Goal: Information Seeking & Learning: Understand process/instructions

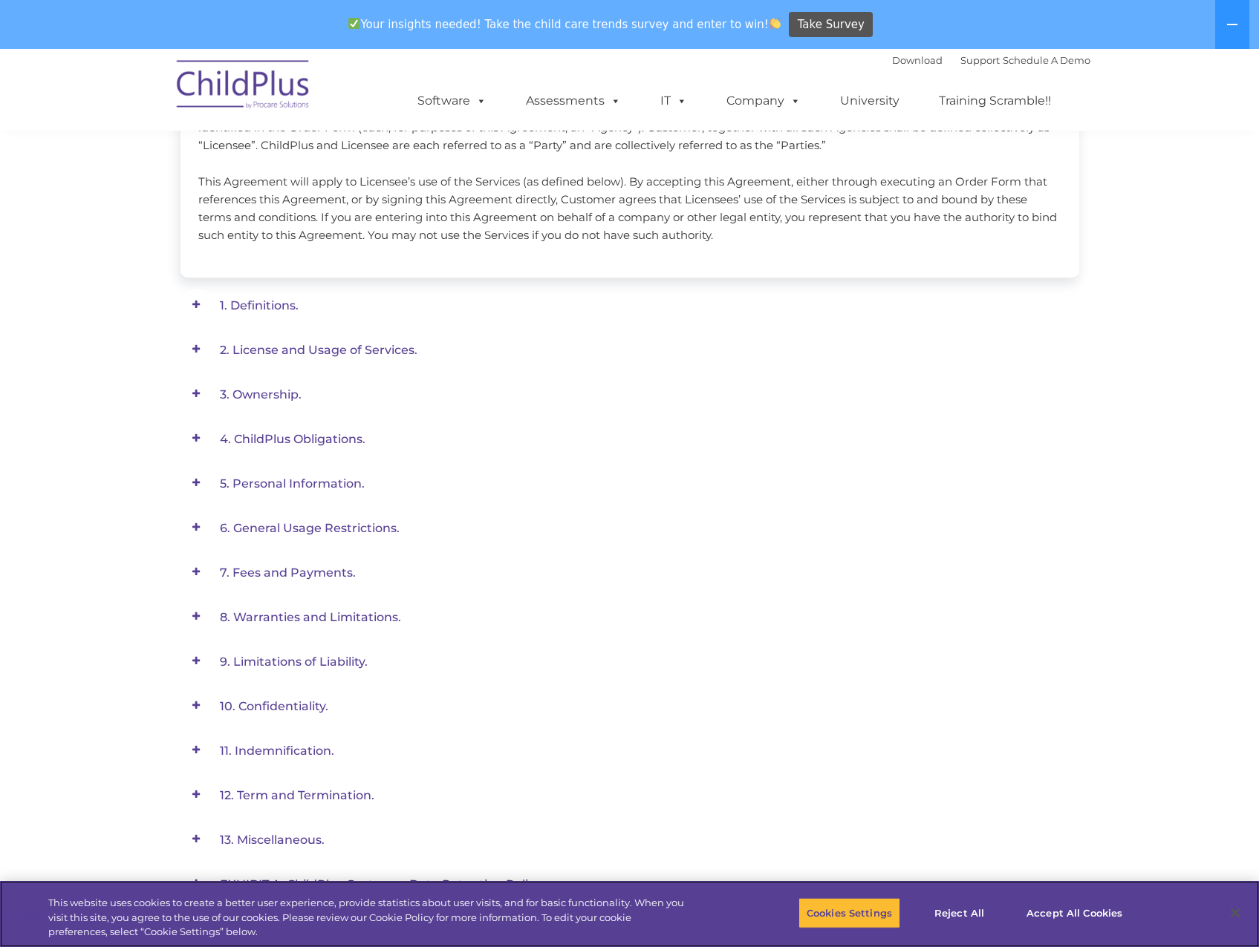
scroll to position [324, 0]
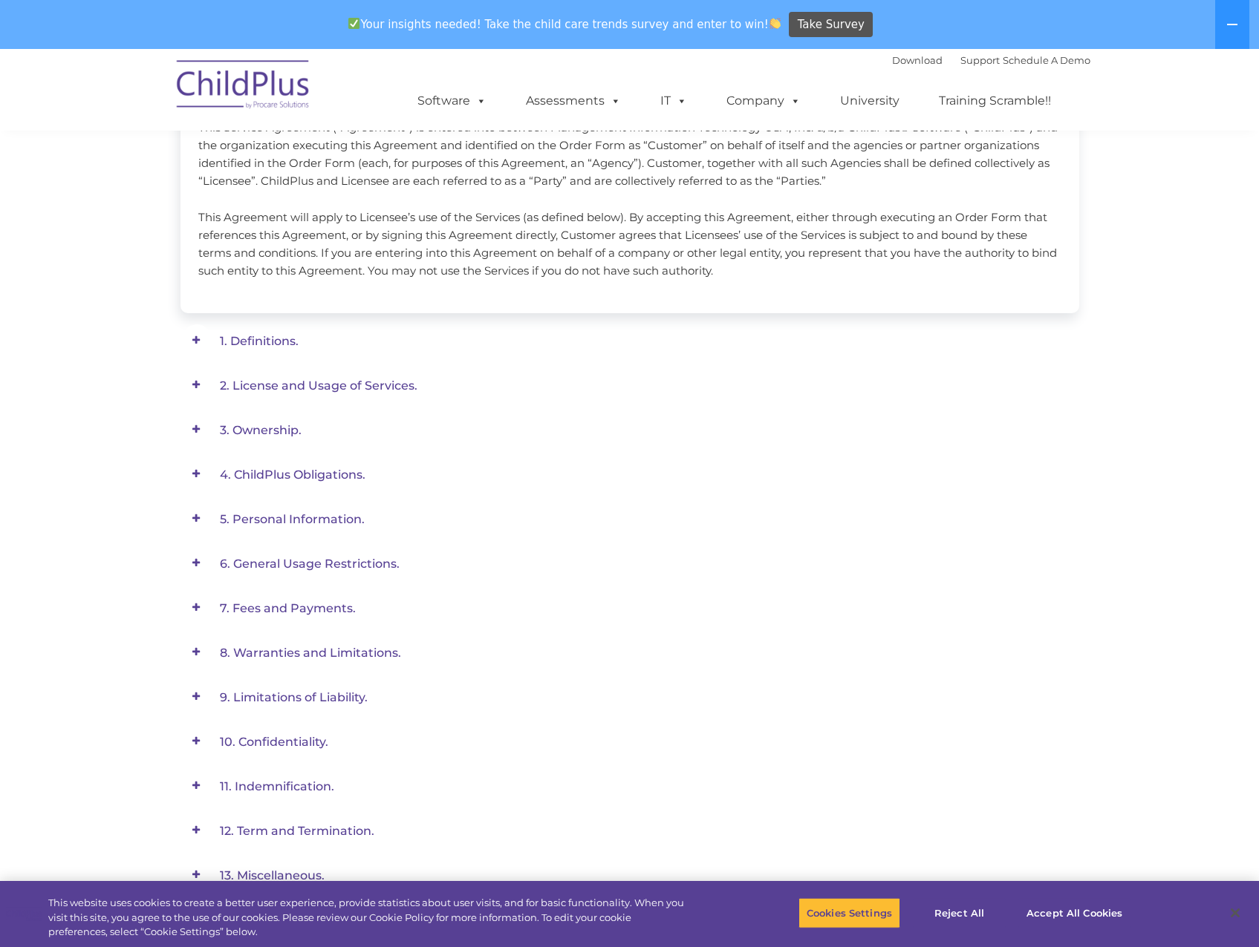
click at [210, 339] on span at bounding box center [196, 340] width 32 height 32
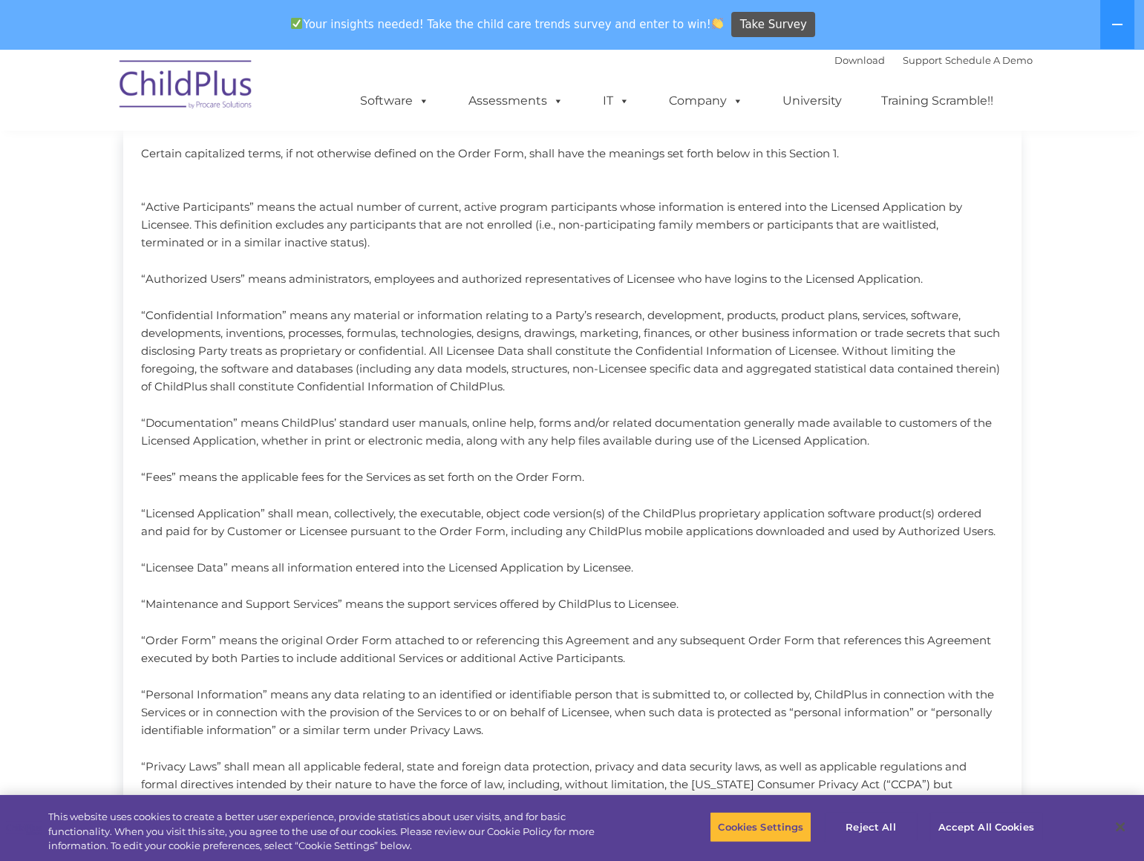
scroll to position [356, 0]
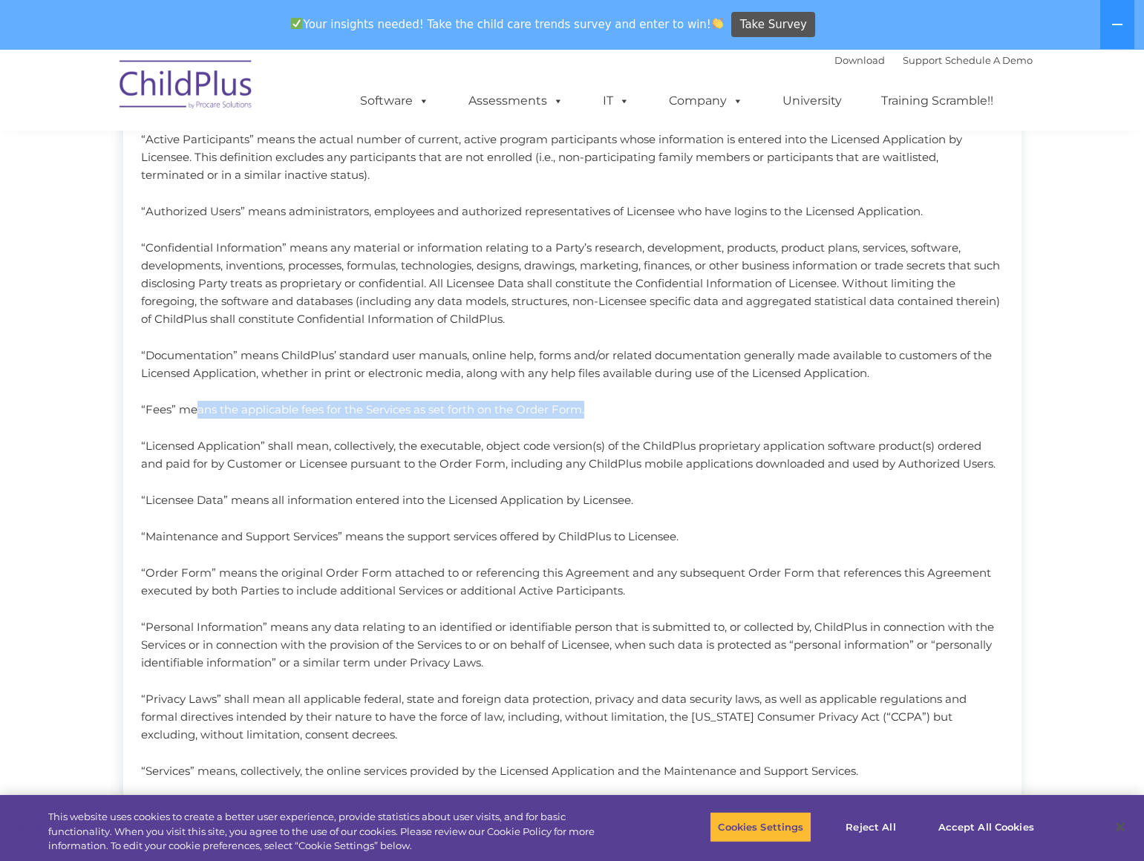
drag, startPoint x: 182, startPoint y: 410, endPoint x: 578, endPoint y: 415, distance: 395.8
click at [578, 415] on p "“Fees” means the applicable fees for the Services as set forth on the Order For…" at bounding box center [572, 410] width 863 height 18
drag, startPoint x: 272, startPoint y: 445, endPoint x: 290, endPoint y: 473, distance: 32.3
click at [290, 473] on span "Certain capitalized terms, if not otherwise defined on the Order Form, shall ha…" at bounding box center [572, 457] width 863 height 756
drag, startPoint x: 290, startPoint y: 473, endPoint x: 278, endPoint y: 497, distance: 27.2
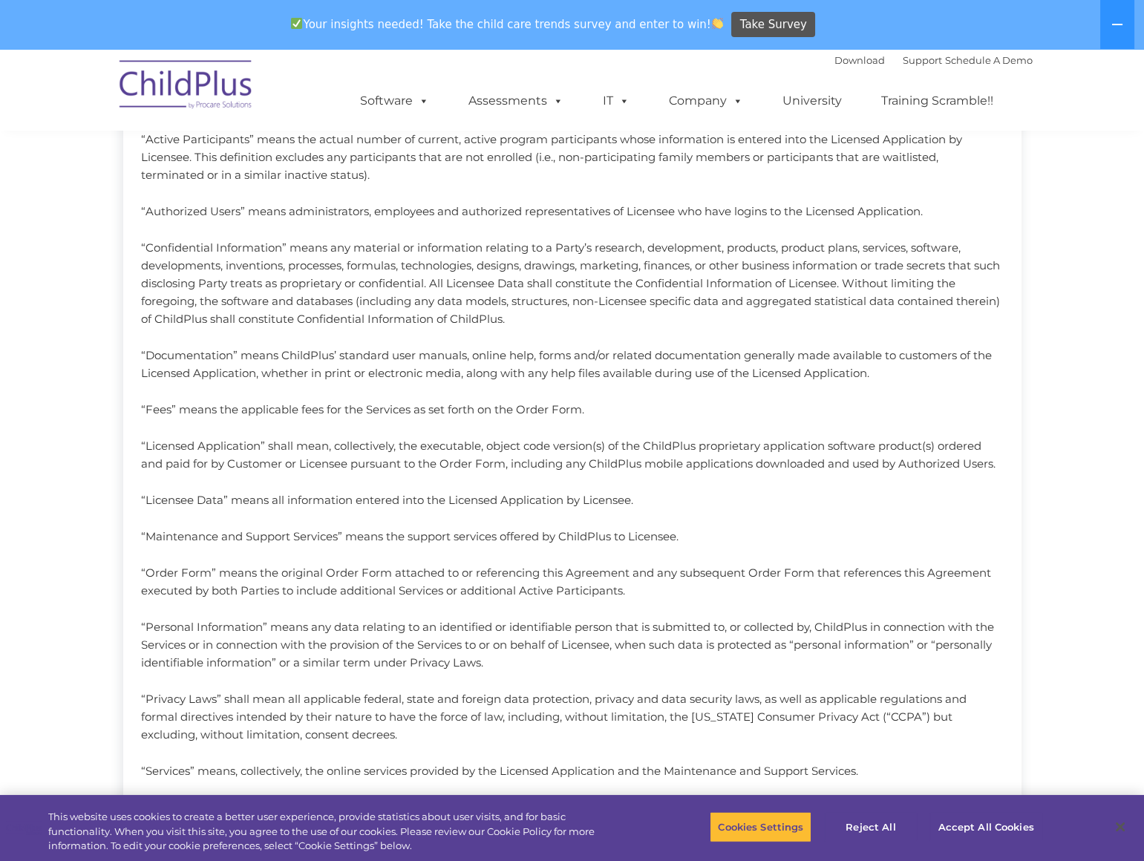
click at [278, 497] on p "“Licensee Data” means all information entered into the Licensed Application by …" at bounding box center [572, 501] width 863 height 18
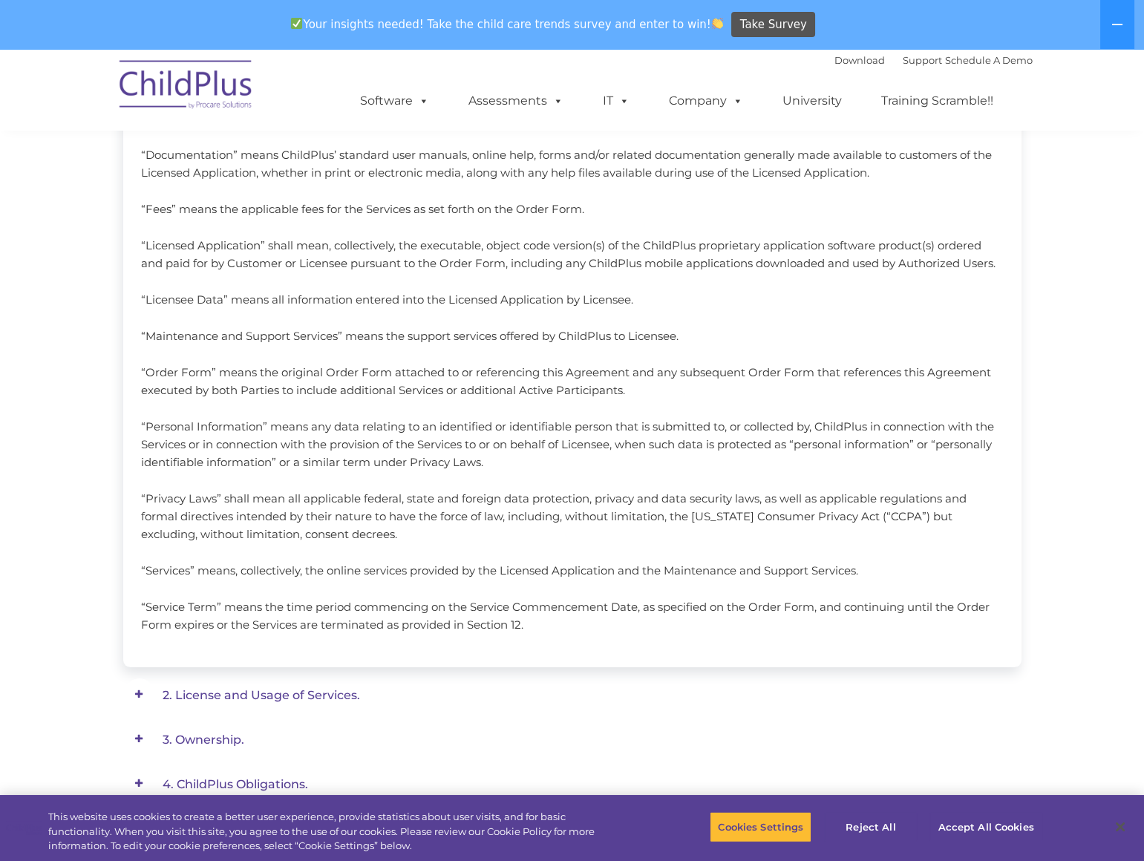
scroll to position [558, 0]
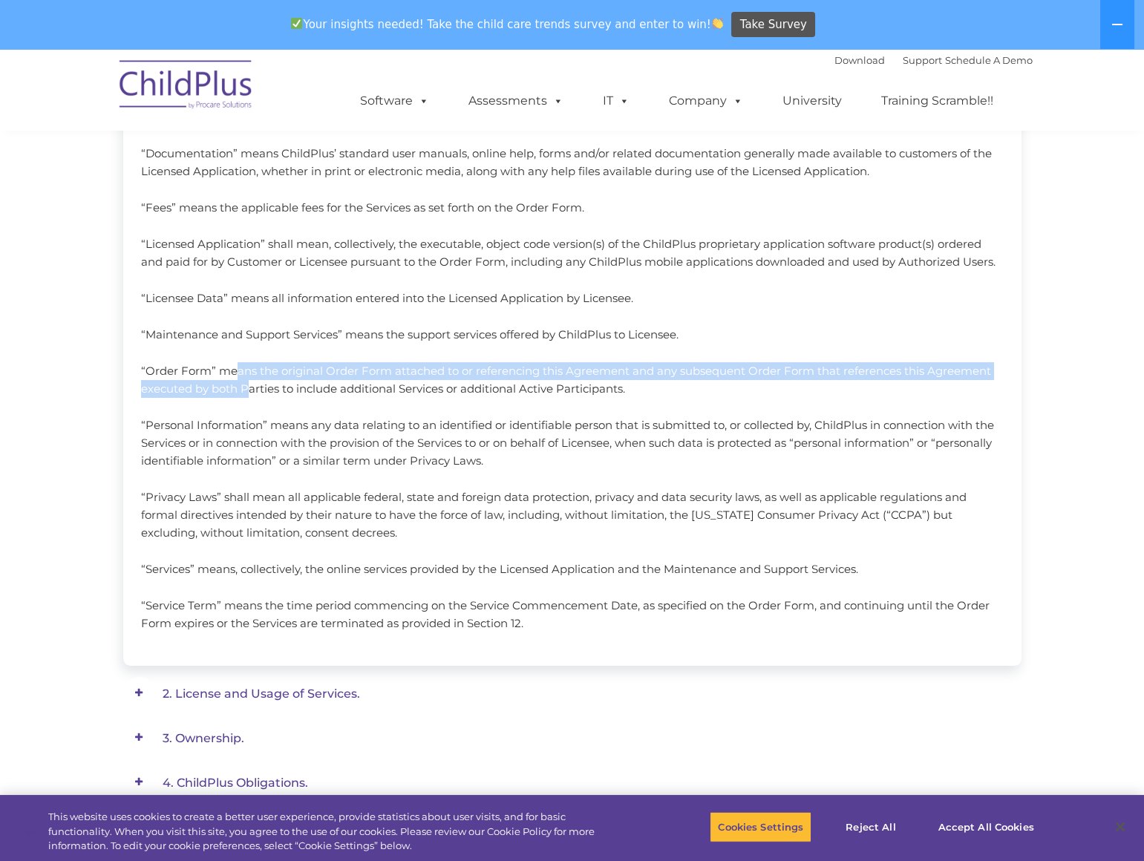
drag, startPoint x: 215, startPoint y: 371, endPoint x: 238, endPoint y: 390, distance: 30.0
click at [238, 390] on p "“Order Form” means the original Order Form attached to or referencing this Agre…" at bounding box center [572, 380] width 863 height 36
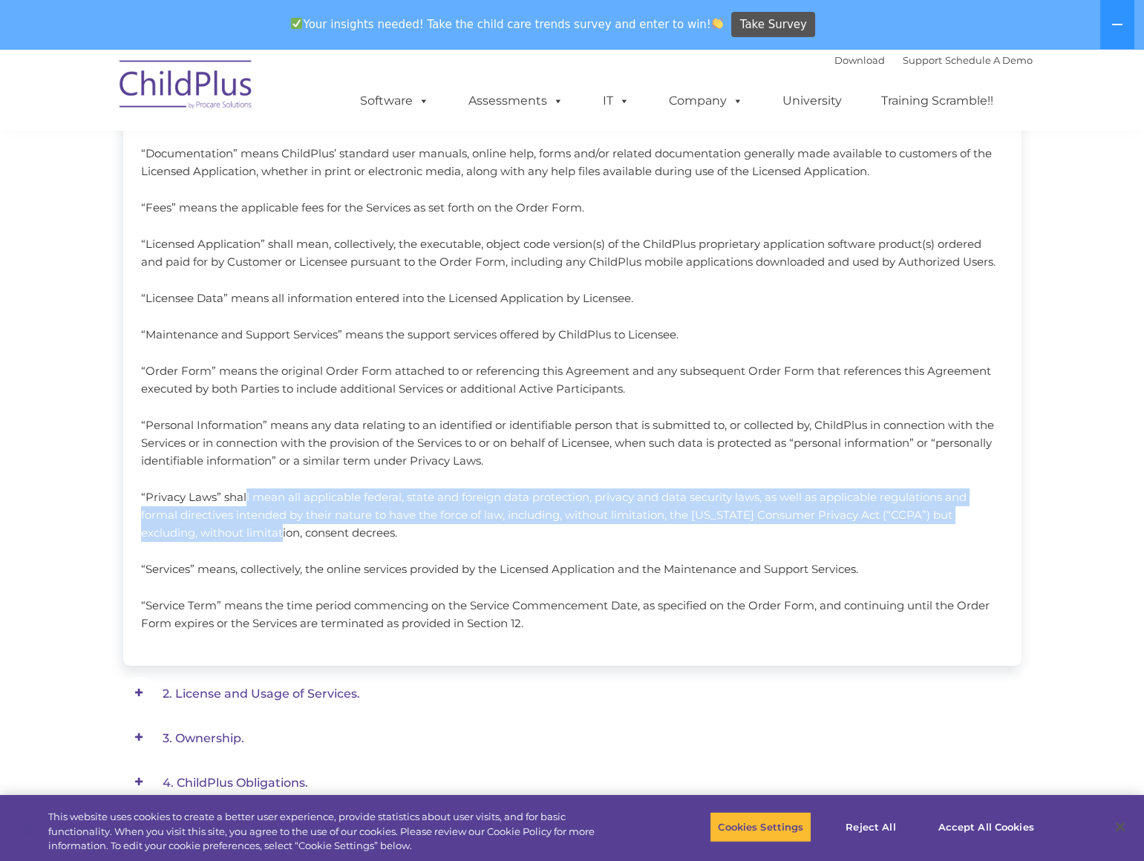
drag, startPoint x: 235, startPoint y: 498, endPoint x: 274, endPoint y: 535, distance: 53.6
click at [274, 535] on p "“Privacy Laws” shall mean all applicable federal, state and foreign data protec…" at bounding box center [572, 515] width 863 height 53
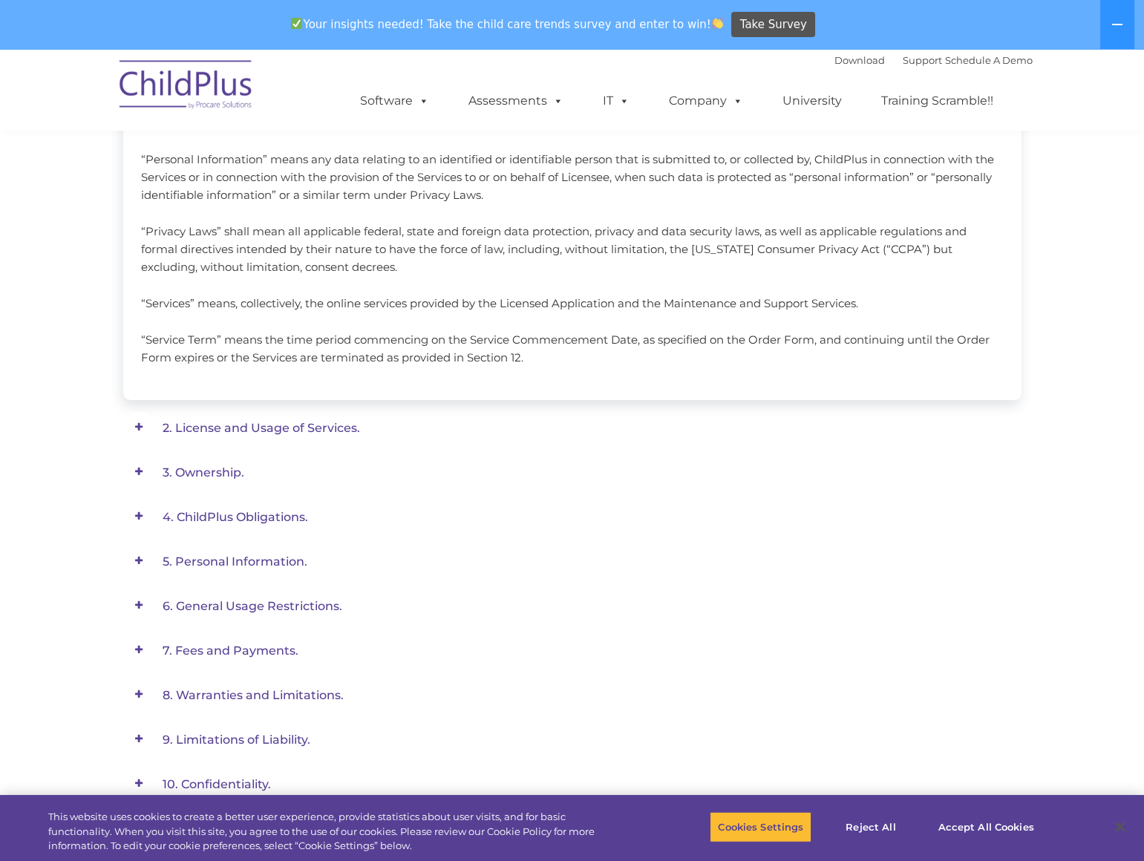
scroll to position [896, 0]
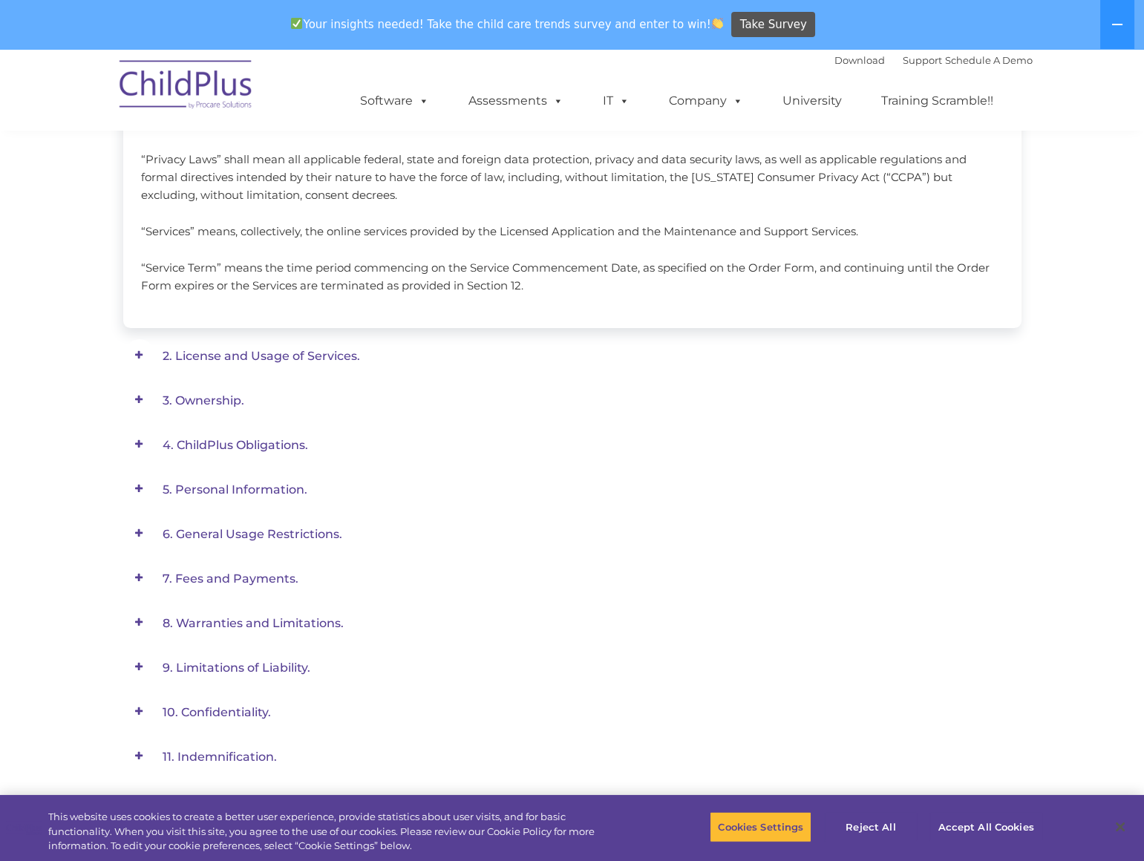
click at [201, 357] on span "2. License and Usage of Services." at bounding box center [262, 356] width 198 height 14
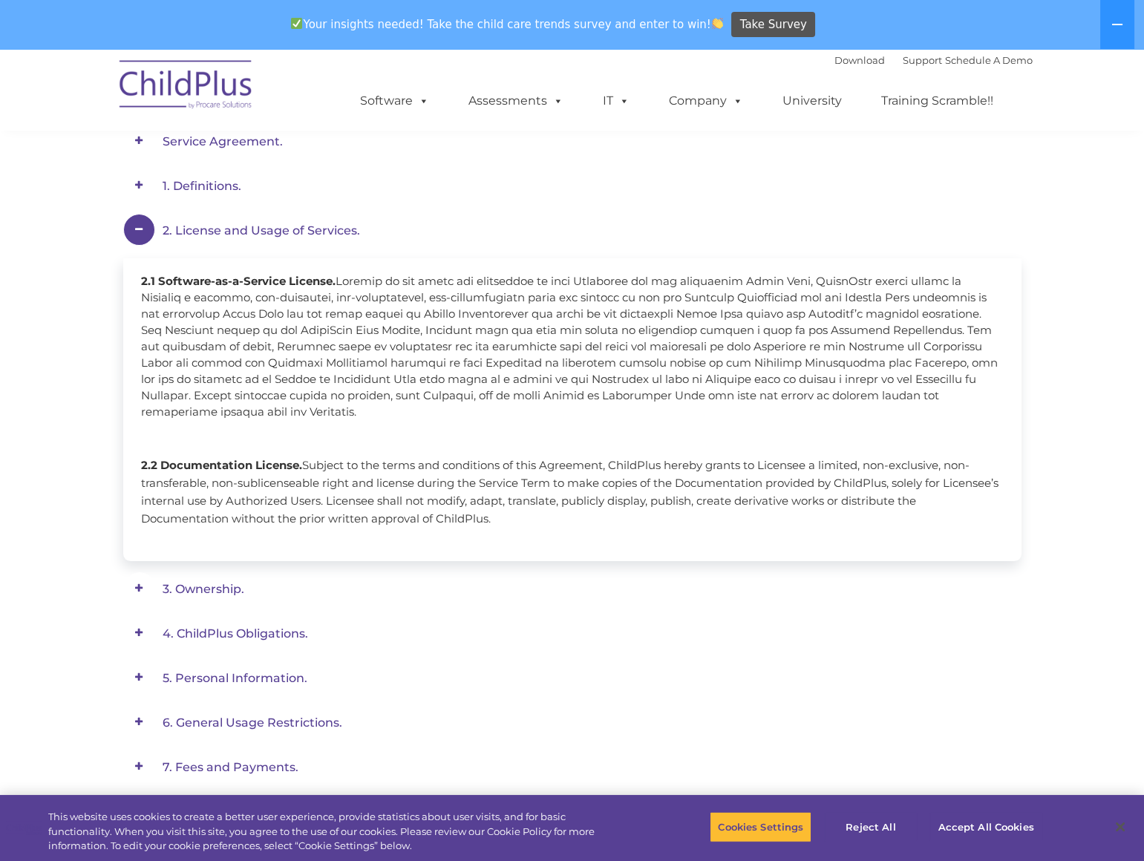
scroll to position [228, 0]
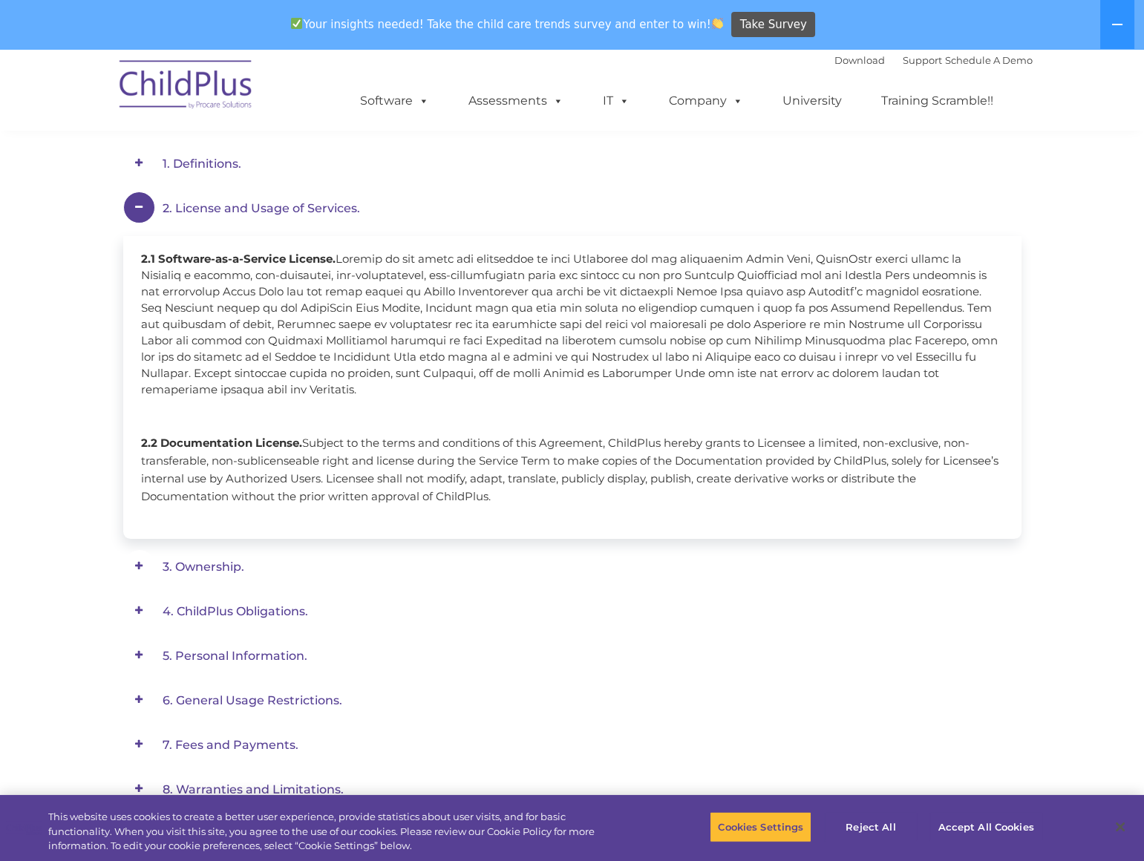
drag, startPoint x: 340, startPoint y: 260, endPoint x: 364, endPoint y: 391, distance: 132.8
click at [364, 391] on div "2.1 Software-as-a-Service License. 2.2 Documentation License. Subject to the te…" at bounding box center [572, 387] width 898 height 303
drag, startPoint x: 371, startPoint y: 391, endPoint x: 348, endPoint y: 387, distance: 22.7
click at [348, 387] on div "2.1 Software-as-a-Service License. 2.2 Documentation License. Subject to the te…" at bounding box center [572, 387] width 898 height 303
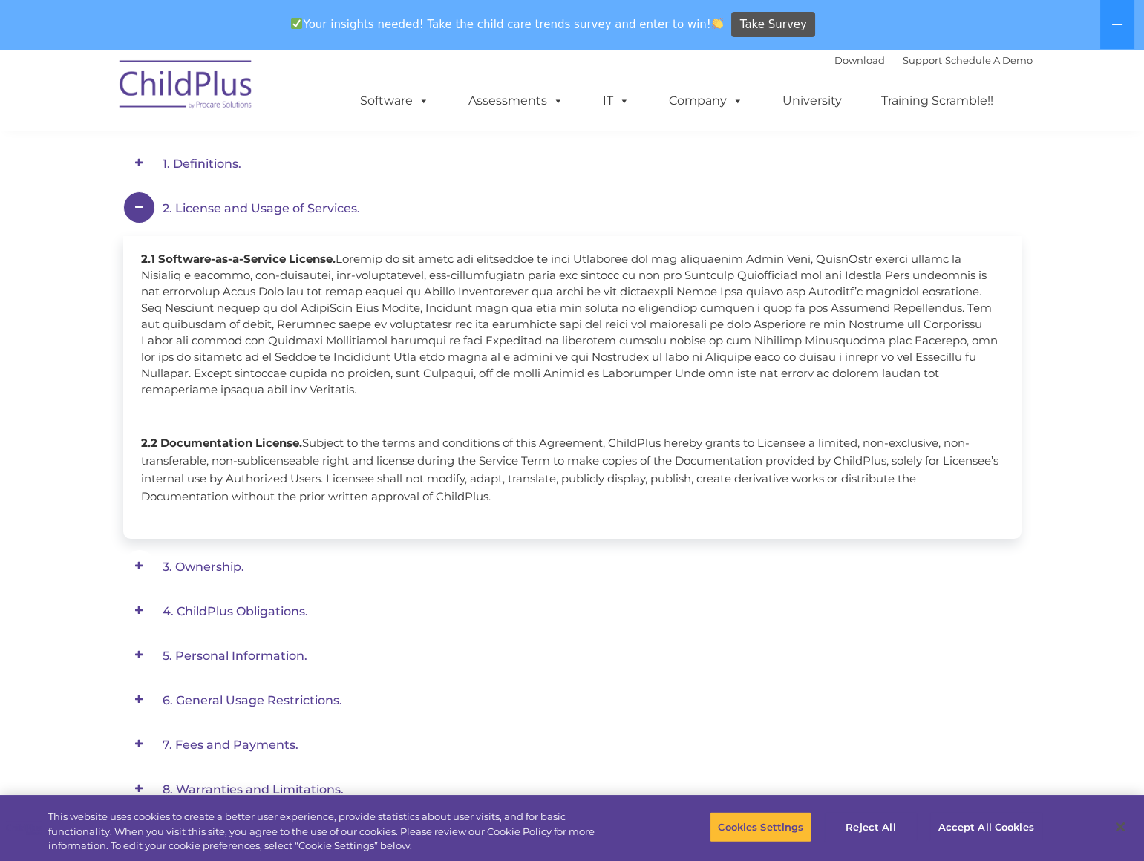
drag, startPoint x: 348, startPoint y: 387, endPoint x: 381, endPoint y: 405, distance: 37.6
click at [381, 405] on p at bounding box center [572, 407] width 863 height 18
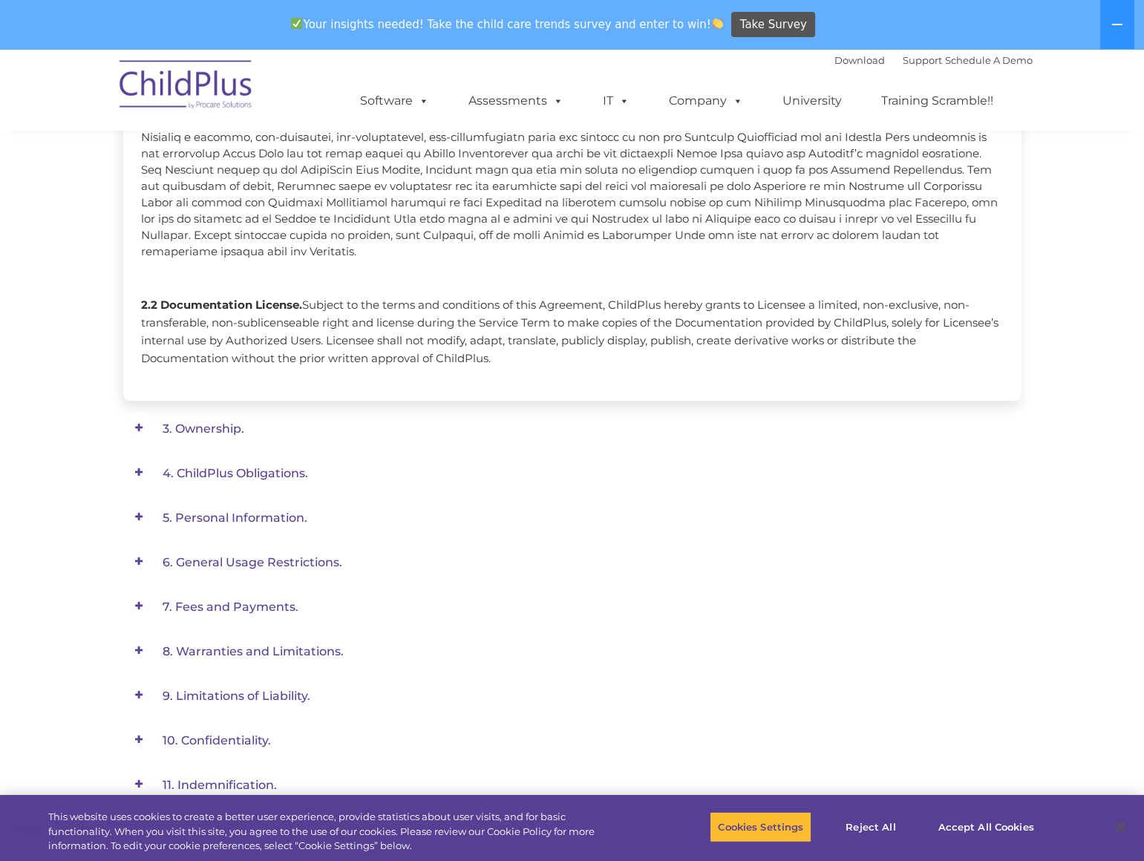
scroll to position [431, 0]
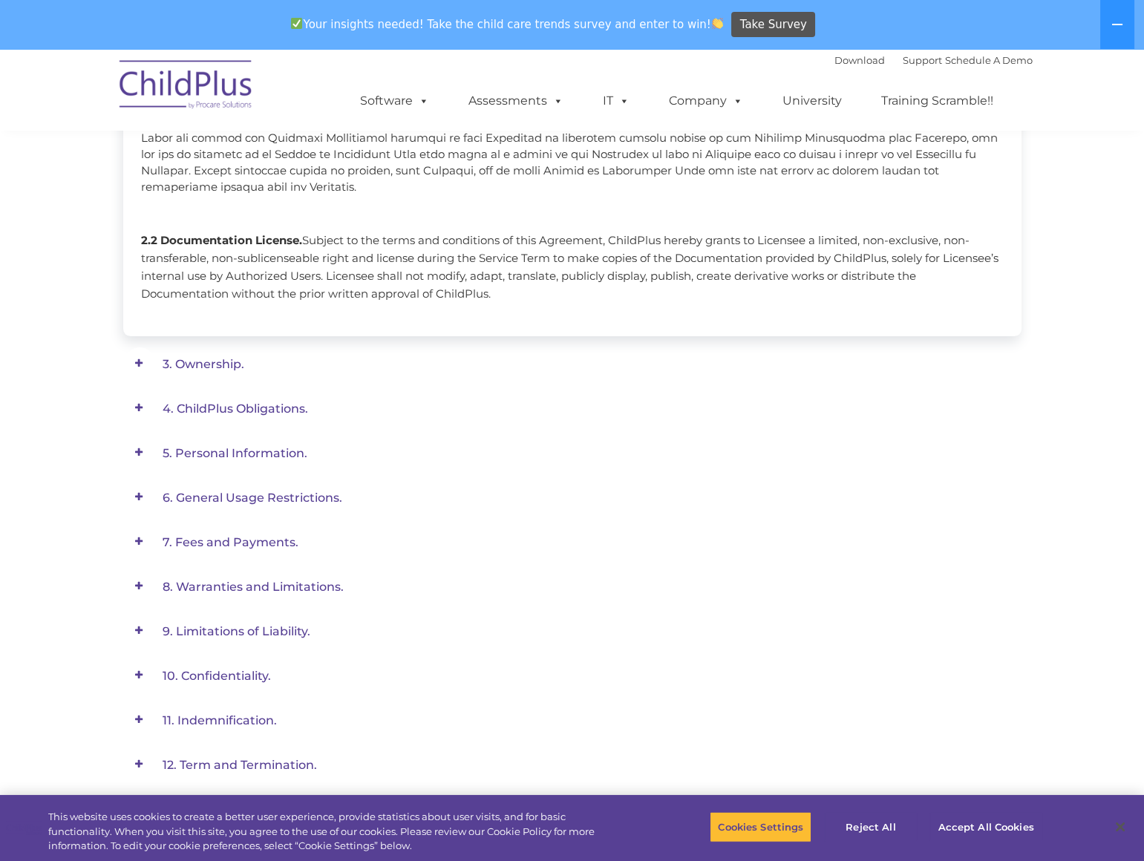
click at [218, 372] on em "3. Ownership." at bounding box center [581, 363] width 837 height 33
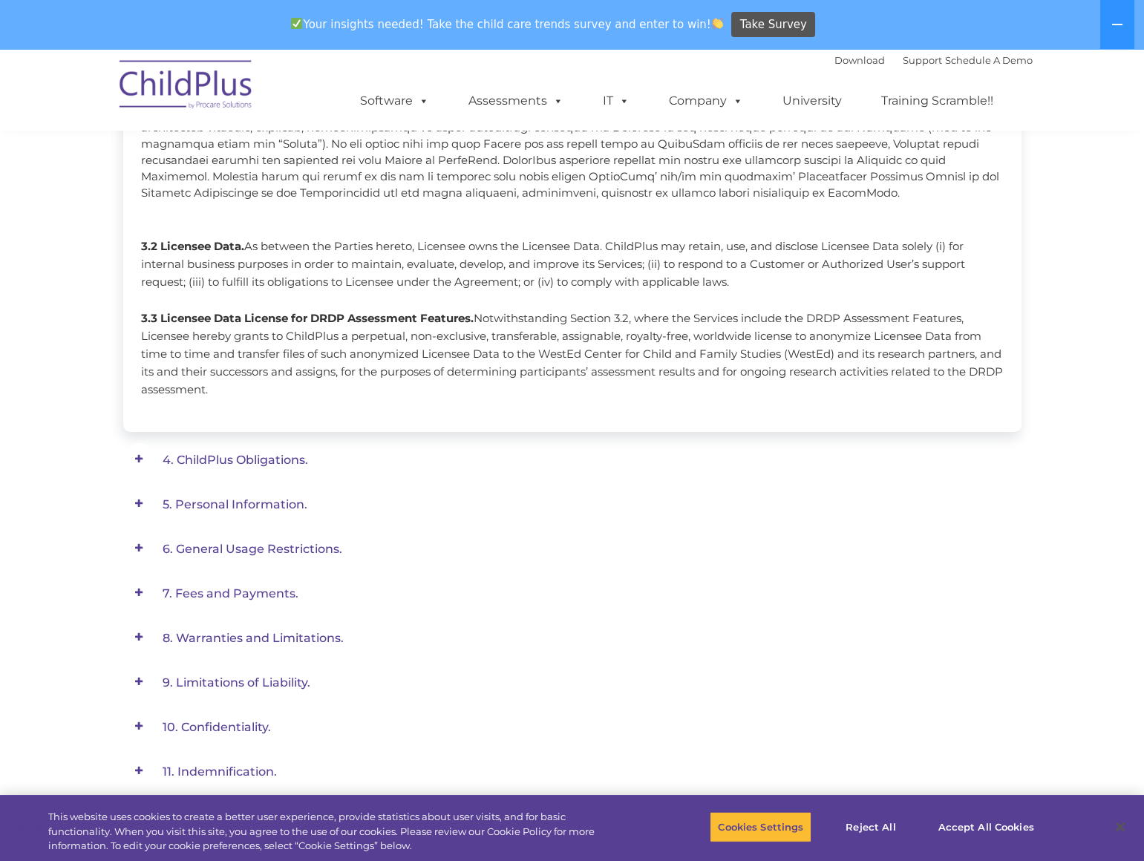
scroll to position [497, 0]
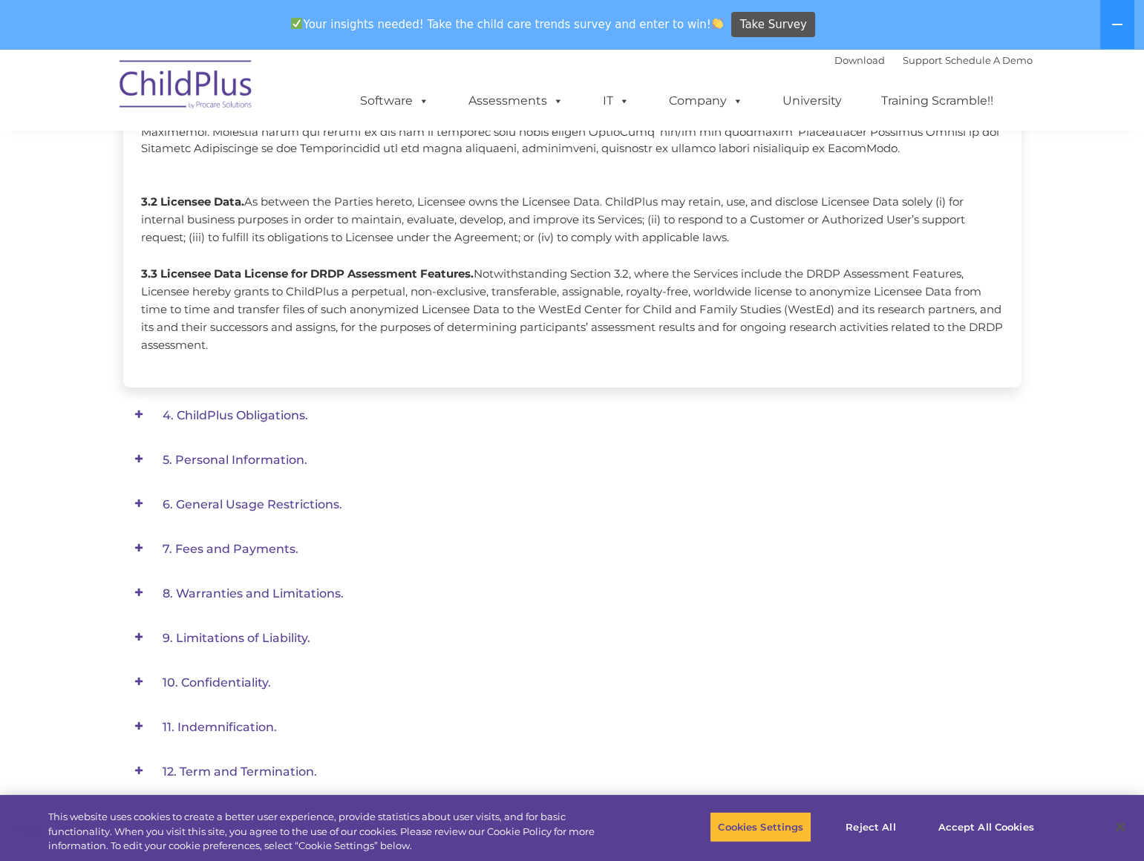
click at [221, 410] on span "4. ChildPlus Obligations." at bounding box center [236, 415] width 146 height 14
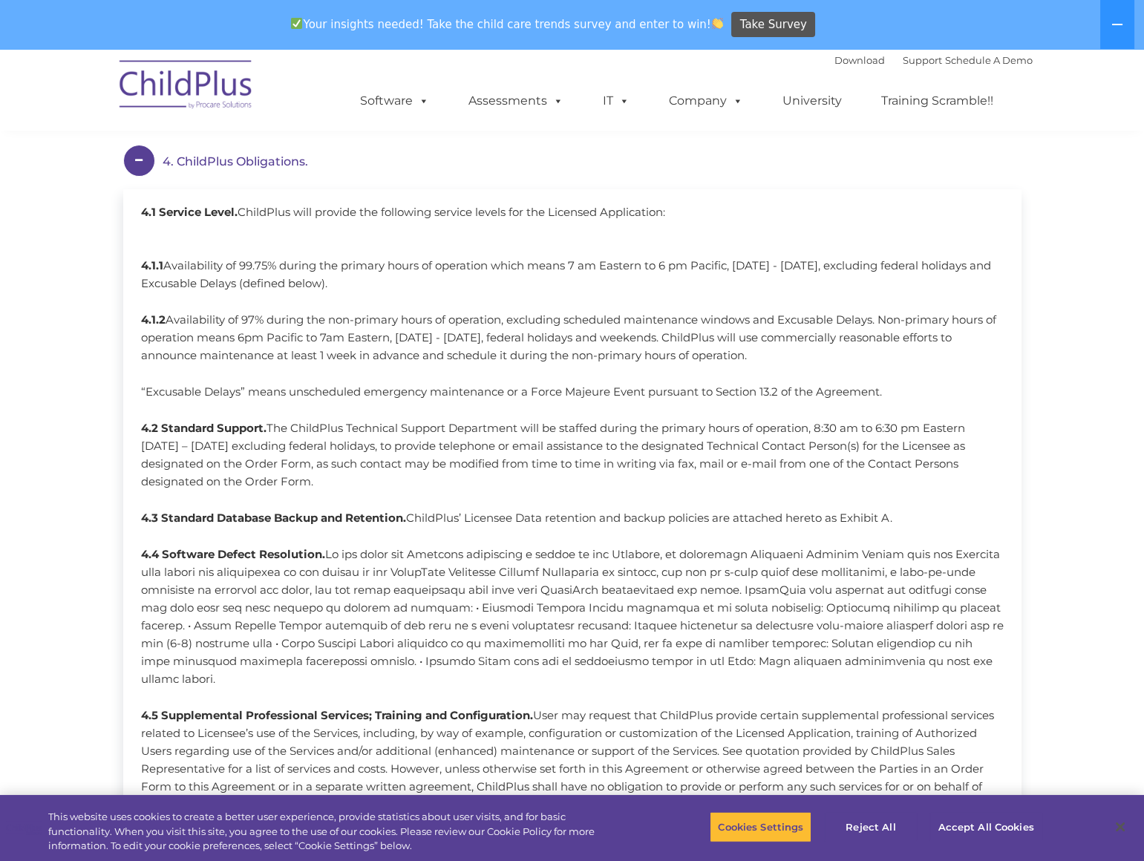
scroll to position [363, 0]
drag, startPoint x: 245, startPoint y: 216, endPoint x: 339, endPoint y: 212, distance: 93.7
click at [339, 212] on span "4.1 Service Level. ChildPlus will provide the following service levels for the …" at bounding box center [572, 537] width 863 height 663
drag, startPoint x: 167, startPoint y: 263, endPoint x: 352, endPoint y: 279, distance: 185.6
click at [352, 279] on p "4.1.1 Availability of 99.75% during the primary hours of operation which means …" at bounding box center [572, 276] width 863 height 36
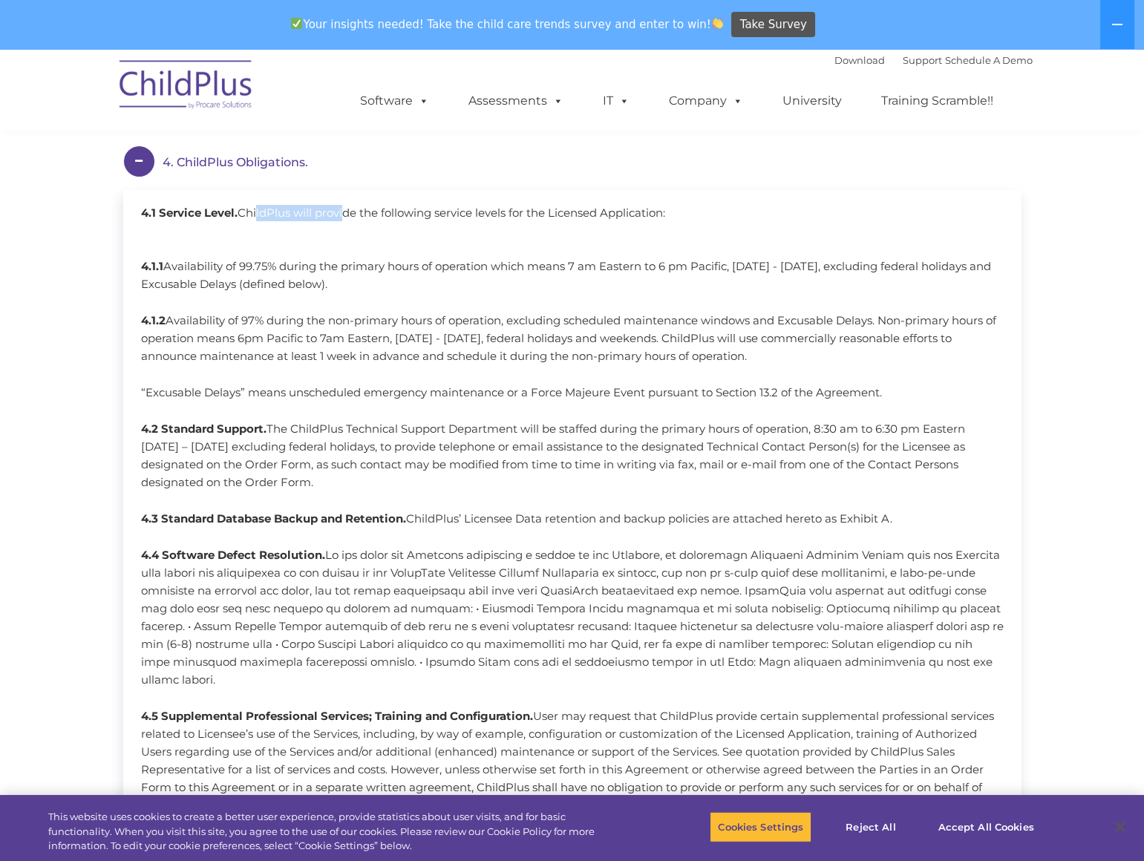
click at [352, 279] on p "4.1.1 Availability of 99.75% during the primary hours of operation which means …" at bounding box center [572, 276] width 863 height 36
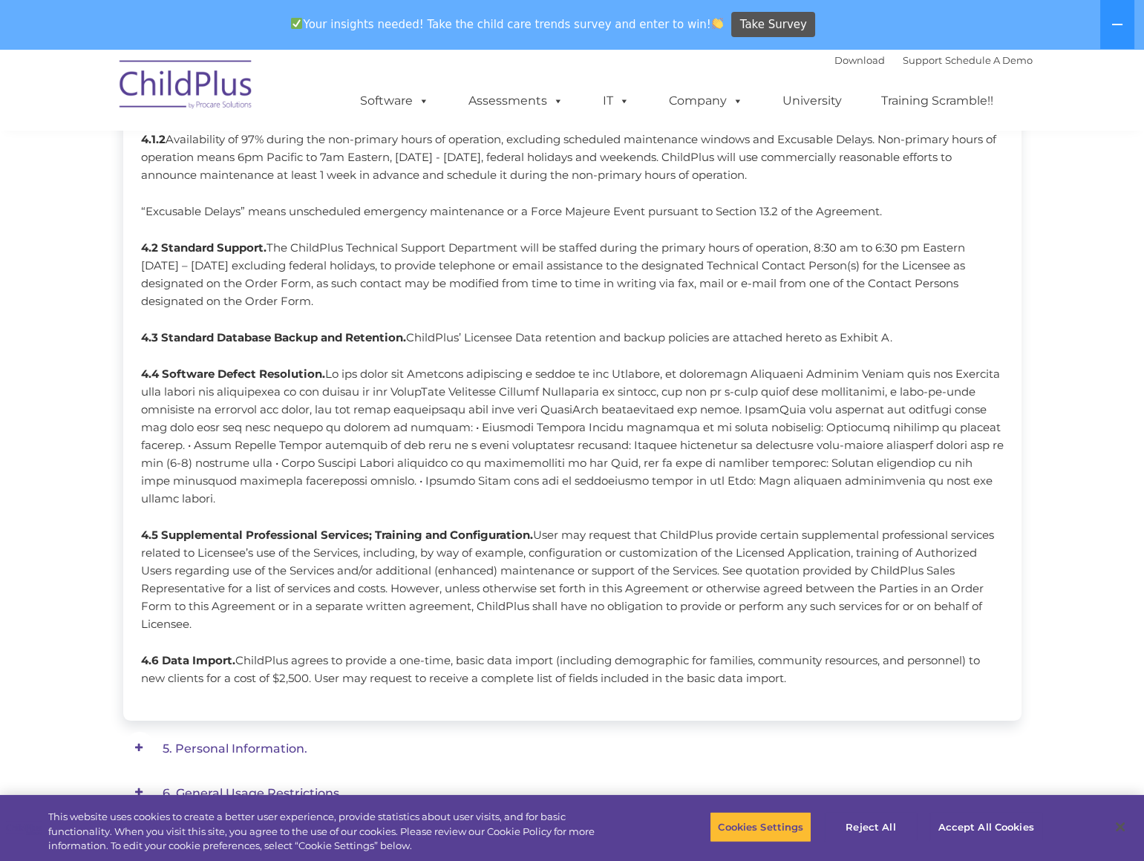
scroll to position [565, 0]
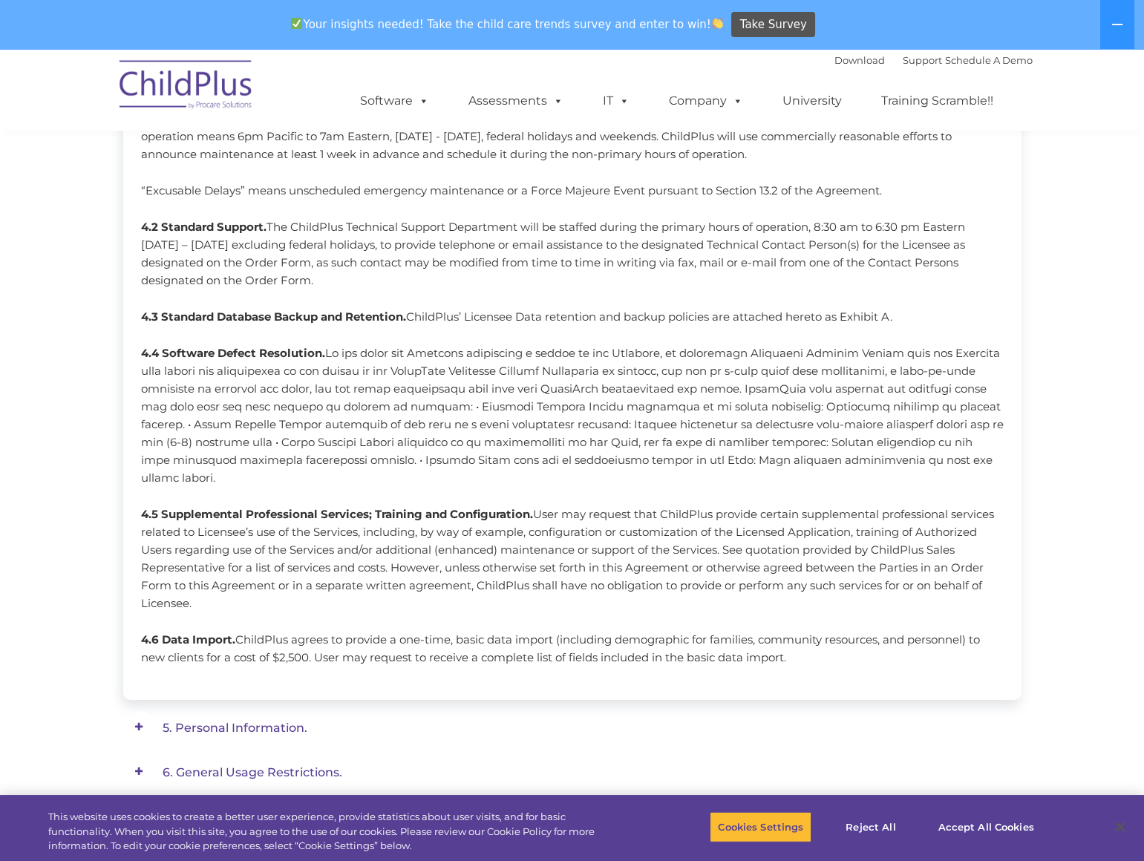
drag, startPoint x: 416, startPoint y: 314, endPoint x: 895, endPoint y: 314, distance: 478.9
click at [895, 314] on p "4.3 Standard Database Backup and Retention. ChildPlus’ Licensee Data retention …" at bounding box center [572, 317] width 863 height 18
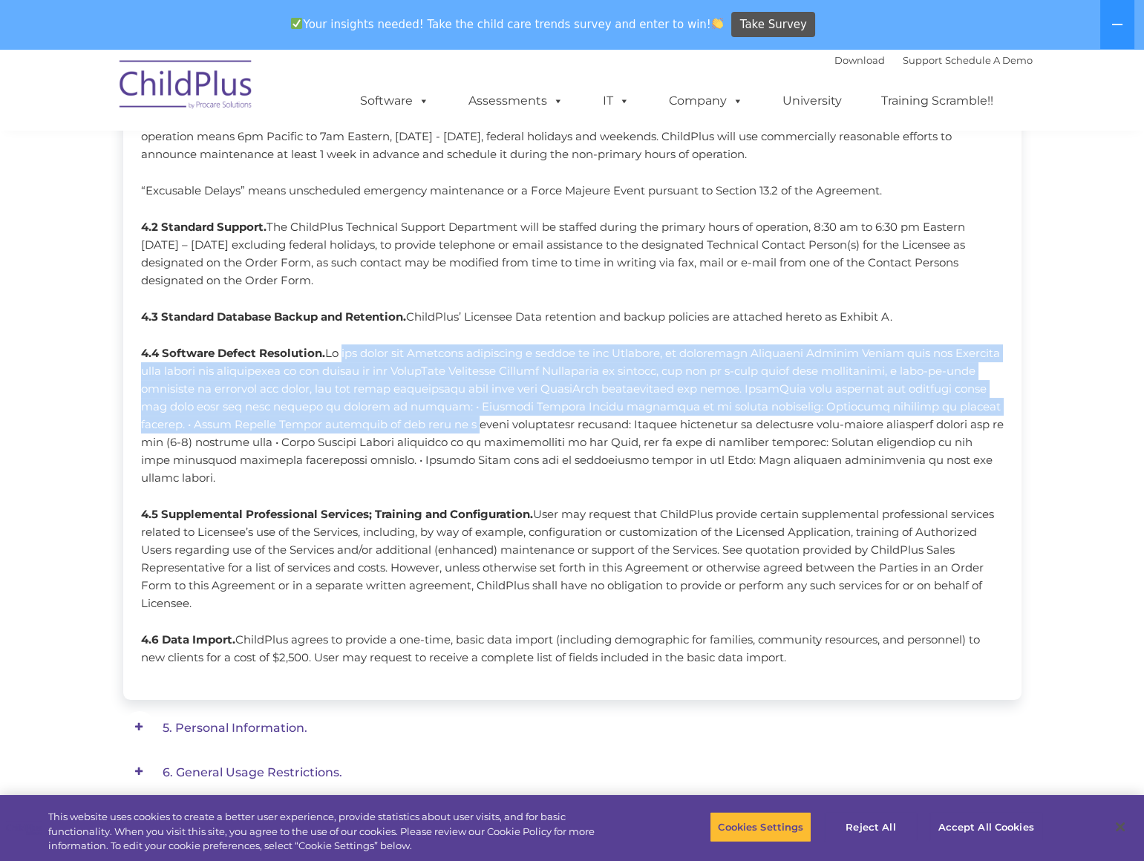
drag, startPoint x: 330, startPoint y: 352, endPoint x: 350, endPoint y: 433, distance: 83.4
click at [350, 433] on p "4.4 Software Defect Resolution." at bounding box center [572, 416] width 863 height 143
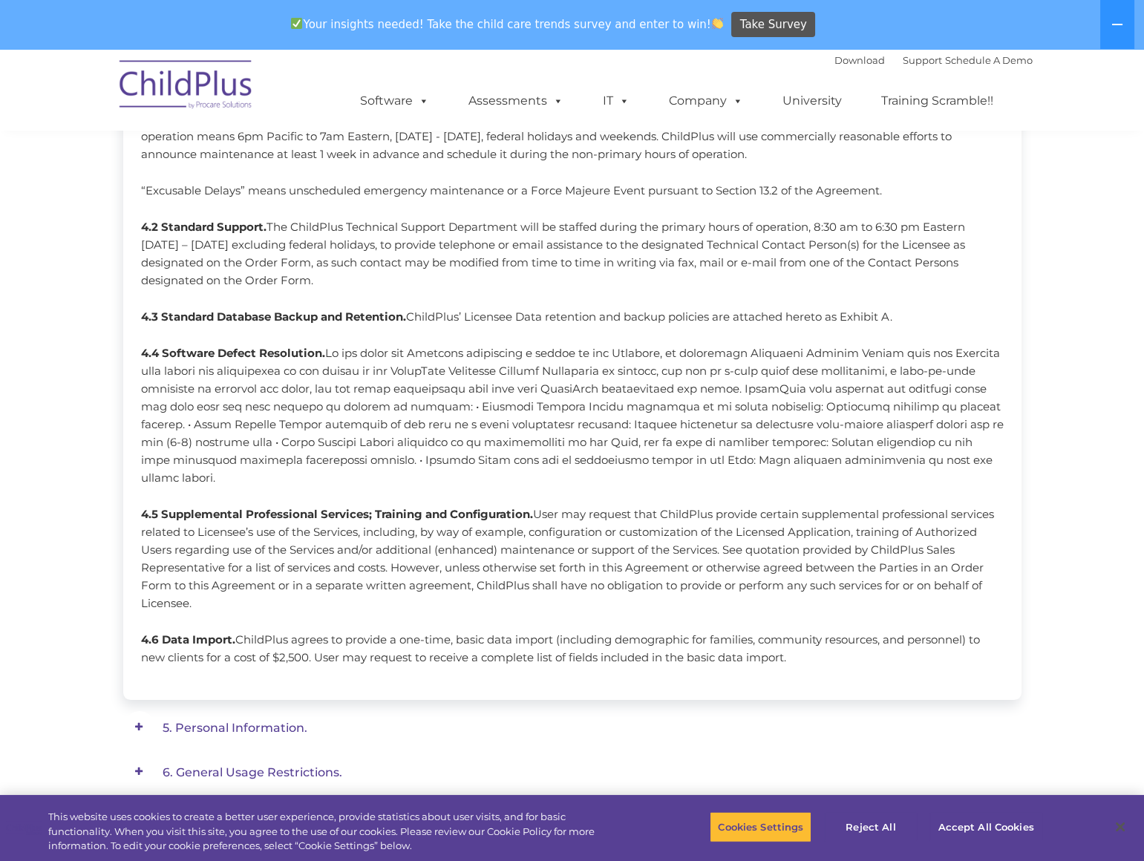
drag, startPoint x: 350, startPoint y: 433, endPoint x: 350, endPoint y: 456, distance: 23.0
click at [350, 456] on p "4.4 Software Defect Resolution." at bounding box center [572, 416] width 863 height 143
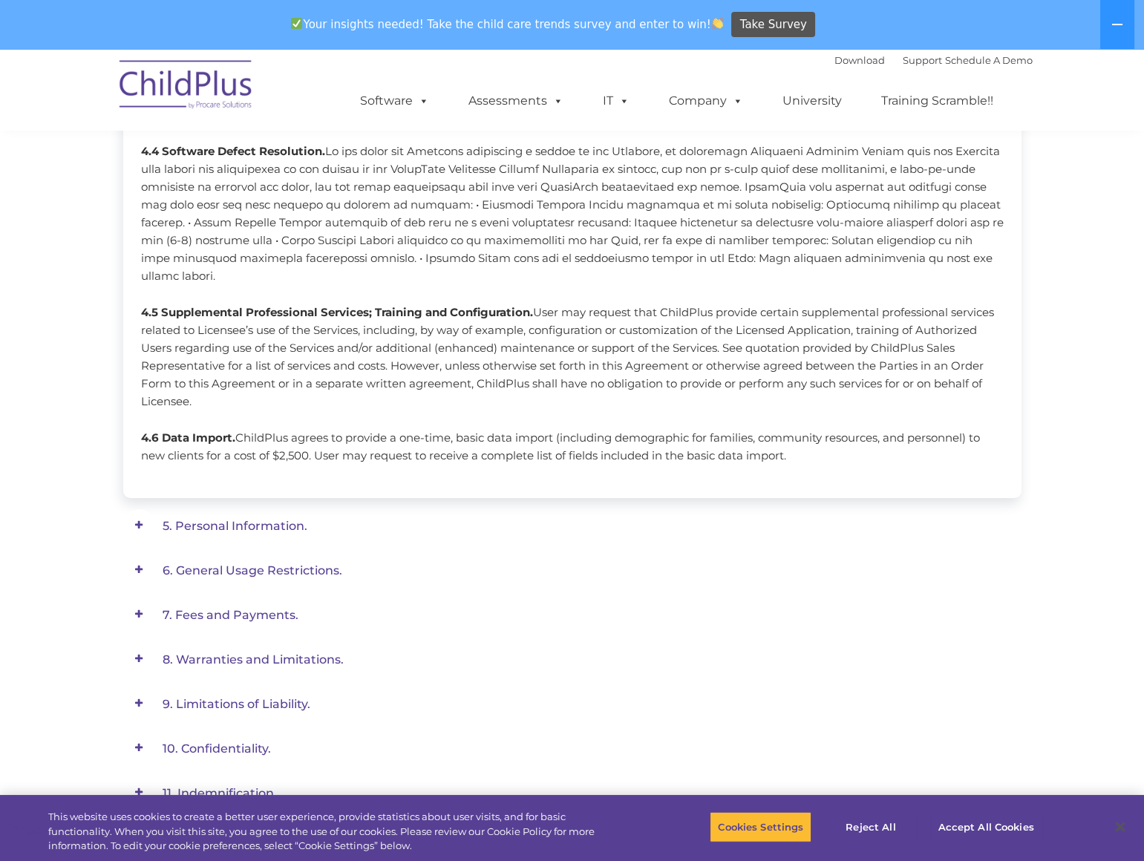
scroll to position [768, 0]
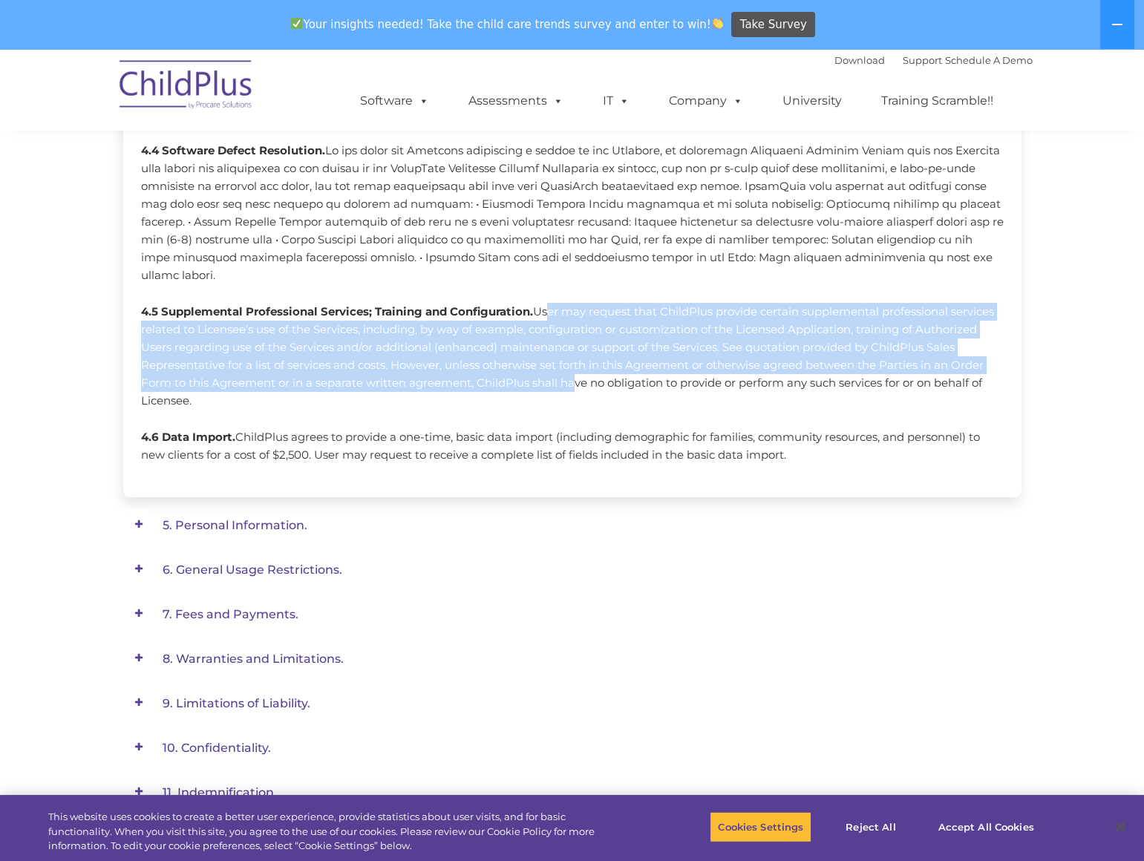
drag, startPoint x: 542, startPoint y: 292, endPoint x: 561, endPoint y: 371, distance: 80.9
click at [561, 371] on p "4.5 Supplemental Professional Services; Training and Configuration. User may re…" at bounding box center [572, 356] width 863 height 107
click at [559, 371] on p "4.5 Supplemental Professional Services; Training and Configuration. User may re…" at bounding box center [572, 356] width 863 height 107
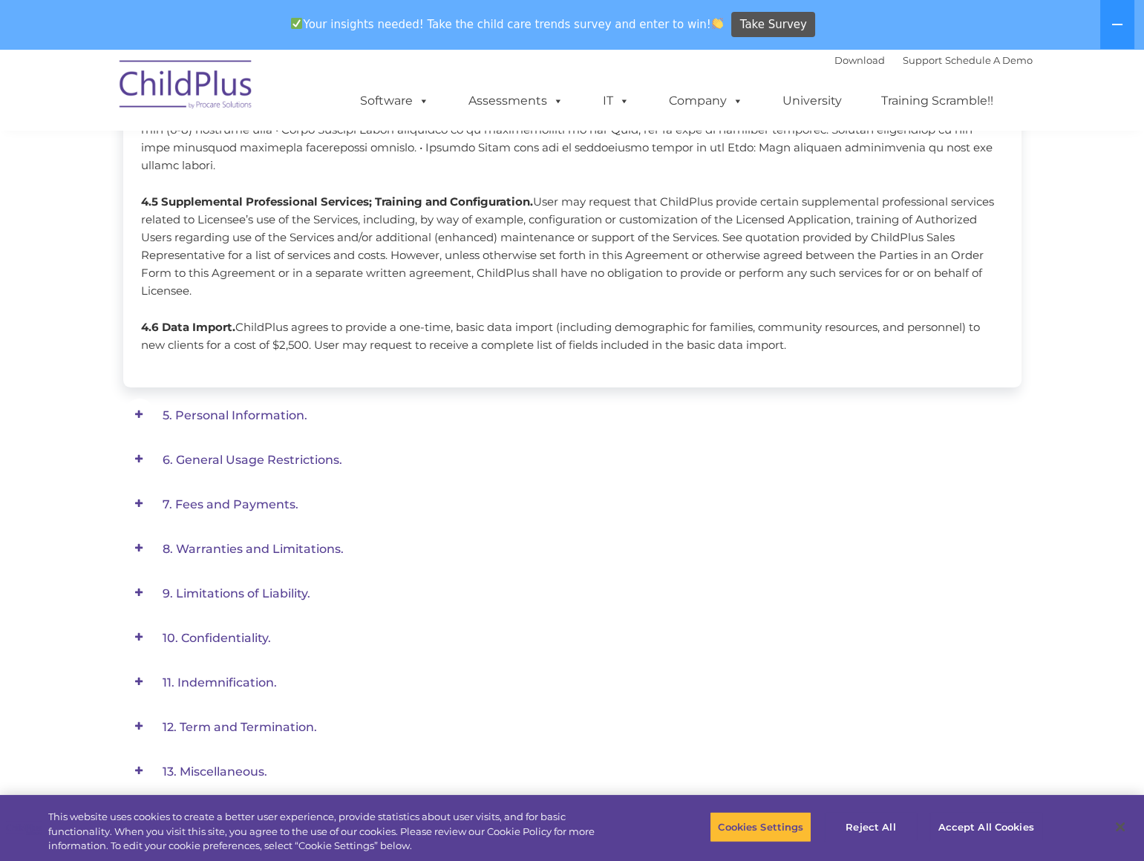
scroll to position [903, 0]
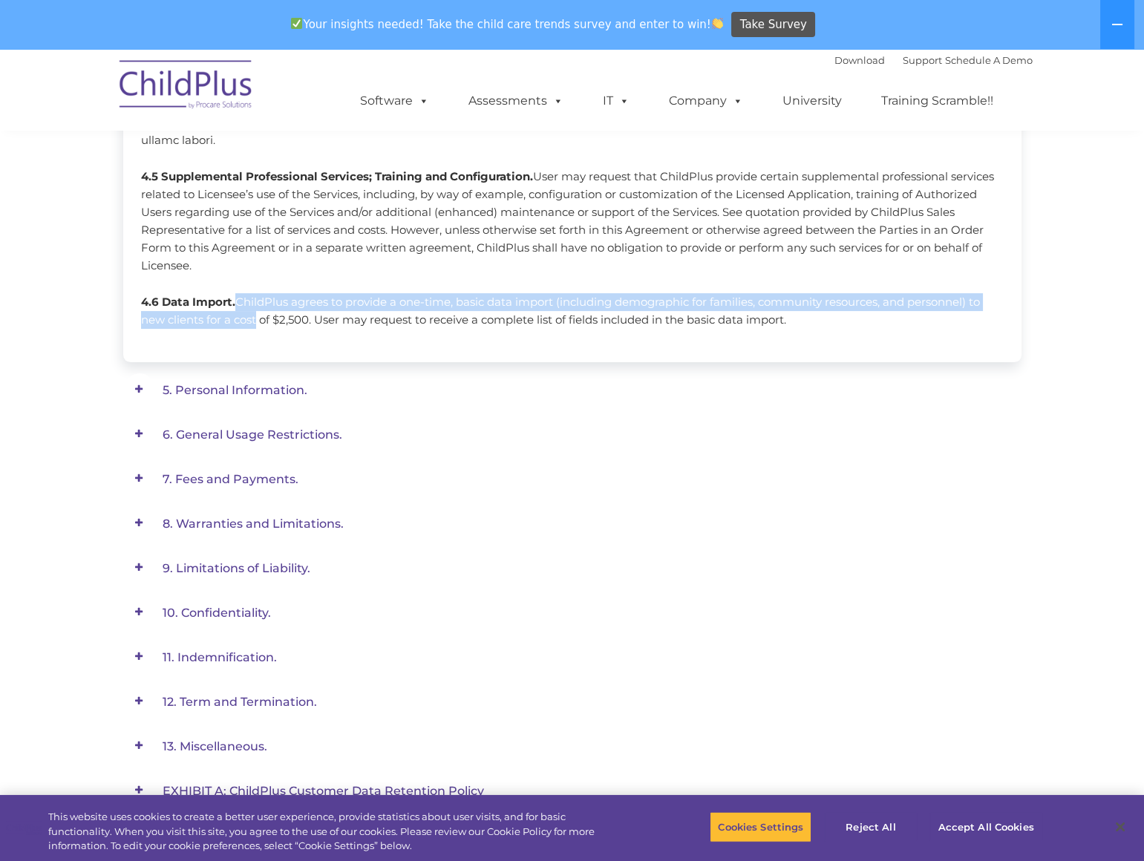
drag, startPoint x: 236, startPoint y: 283, endPoint x: 252, endPoint y: 308, distance: 30.1
click at [252, 308] on p "4.6 Data Import. ChildPlus agrees to provide a one-time, basic data import (inc…" at bounding box center [572, 311] width 863 height 36
drag, startPoint x: 252, startPoint y: 308, endPoint x: 224, endPoint y: 302, distance: 28.8
click at [225, 300] on p "4.6 Data Import. ChildPlus agrees to provide a one-time, basic data import (inc…" at bounding box center [572, 311] width 863 height 36
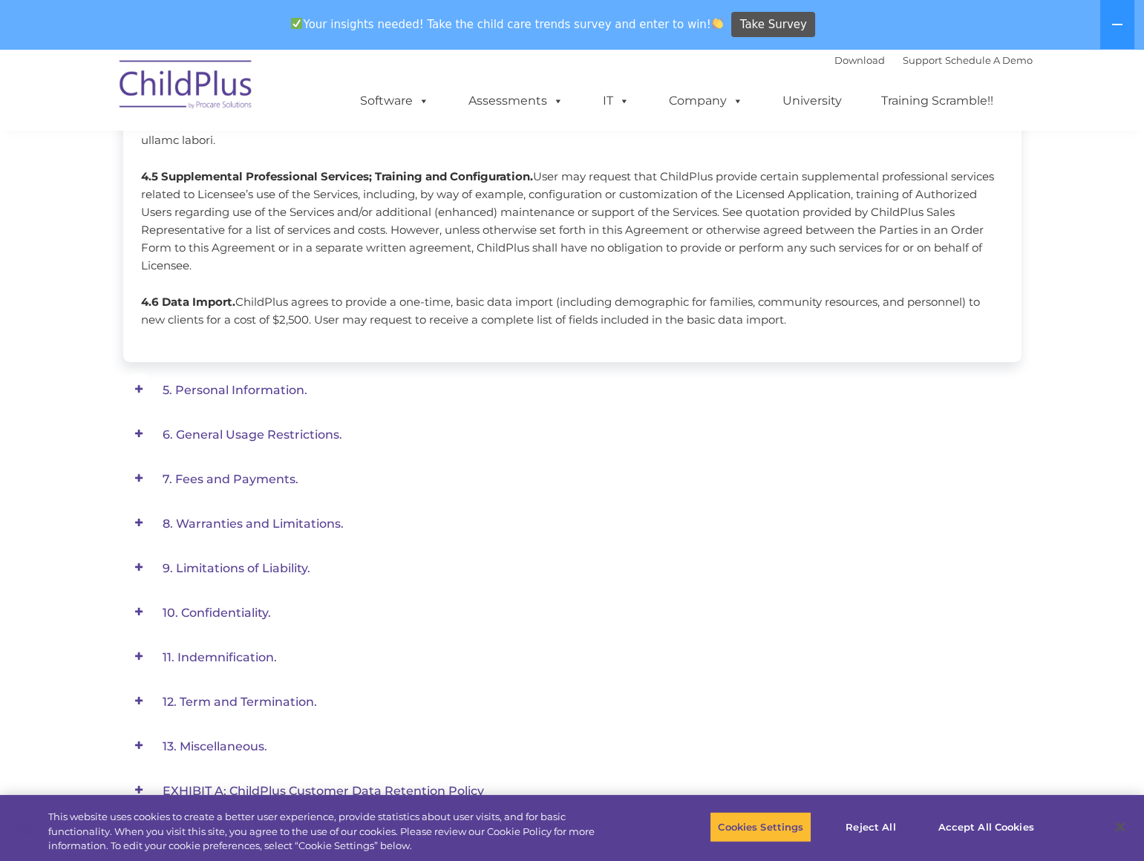
click at [209, 383] on span "5. Personal Information." at bounding box center [235, 390] width 145 height 14
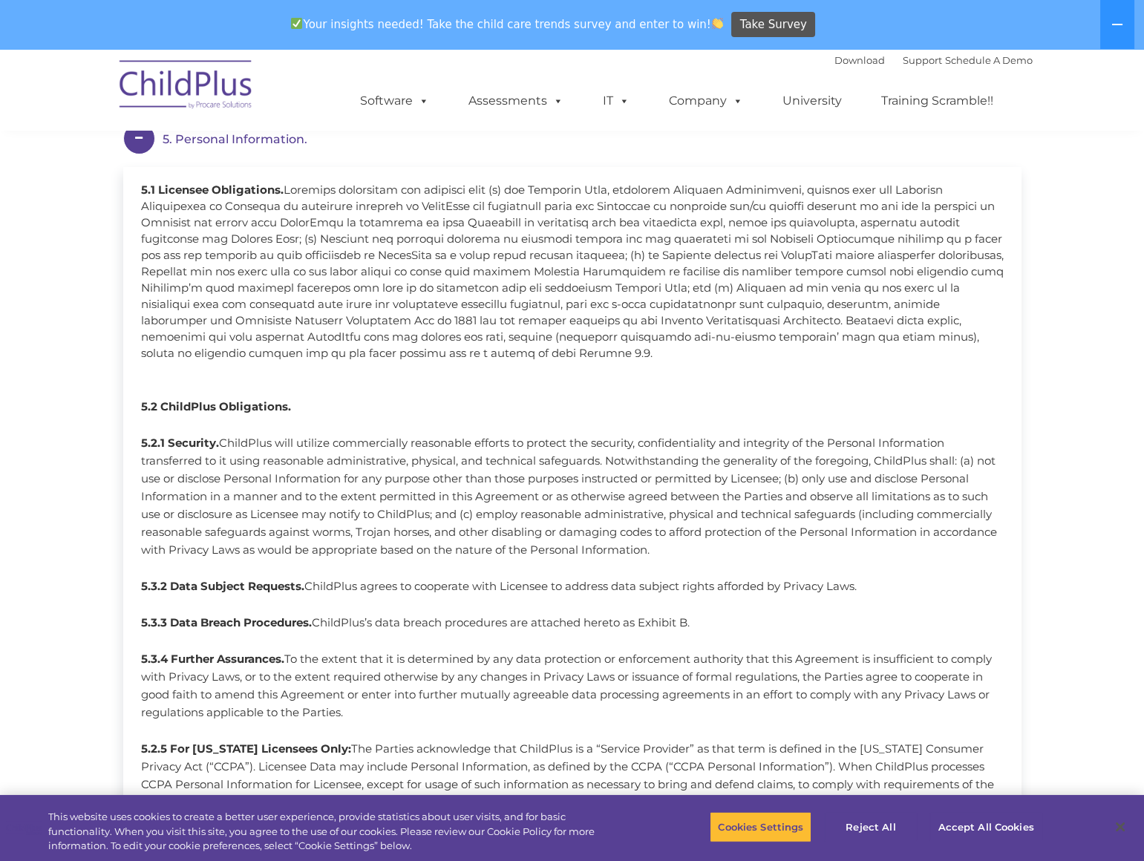
scroll to position [633, 0]
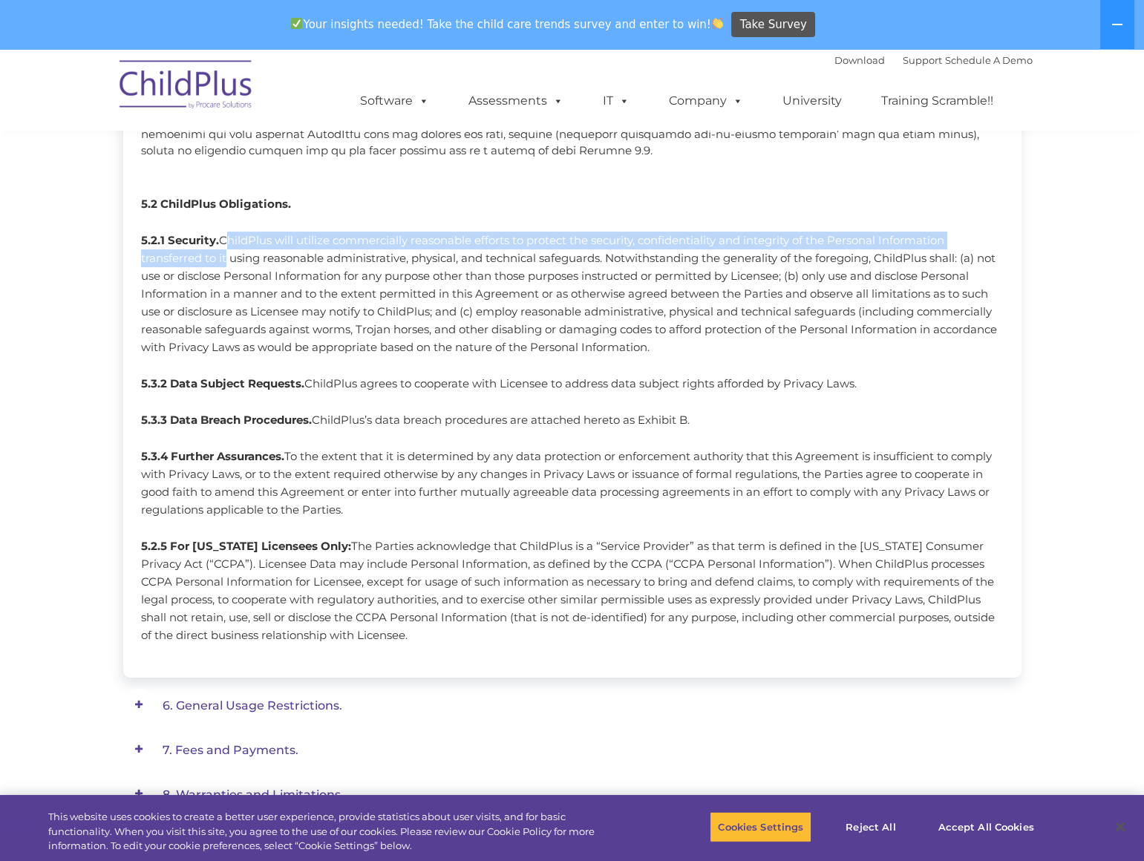
drag, startPoint x: 222, startPoint y: 236, endPoint x: 221, endPoint y: 264, distance: 28.2
click at [221, 264] on p "5.2.1 Security. ChildPlus will utilize commercially reasonable efforts to prote…" at bounding box center [572, 294] width 863 height 125
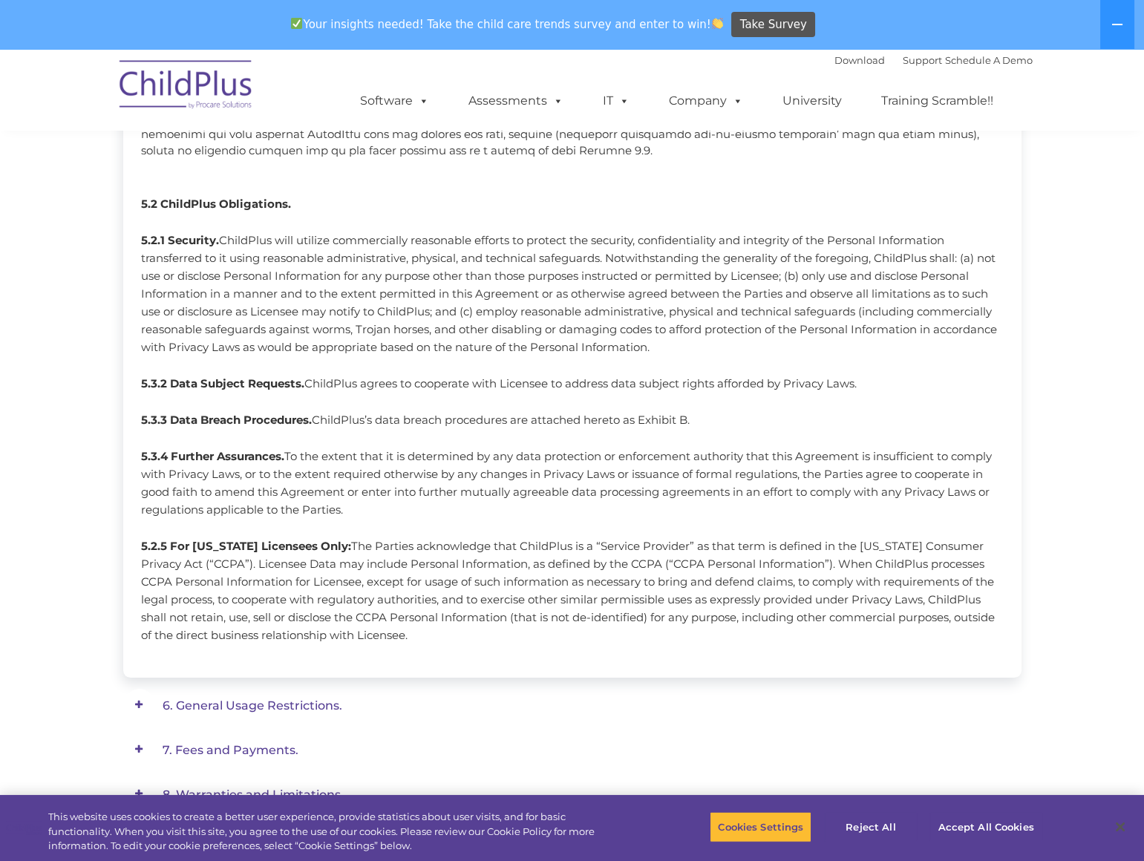
drag, startPoint x: 221, startPoint y: 264, endPoint x: 232, endPoint y: 291, distance: 29.0
click at [232, 291] on p "5.2.1 Security. ChildPlus will utilize commercially reasonable efforts to prote…" at bounding box center [572, 294] width 863 height 125
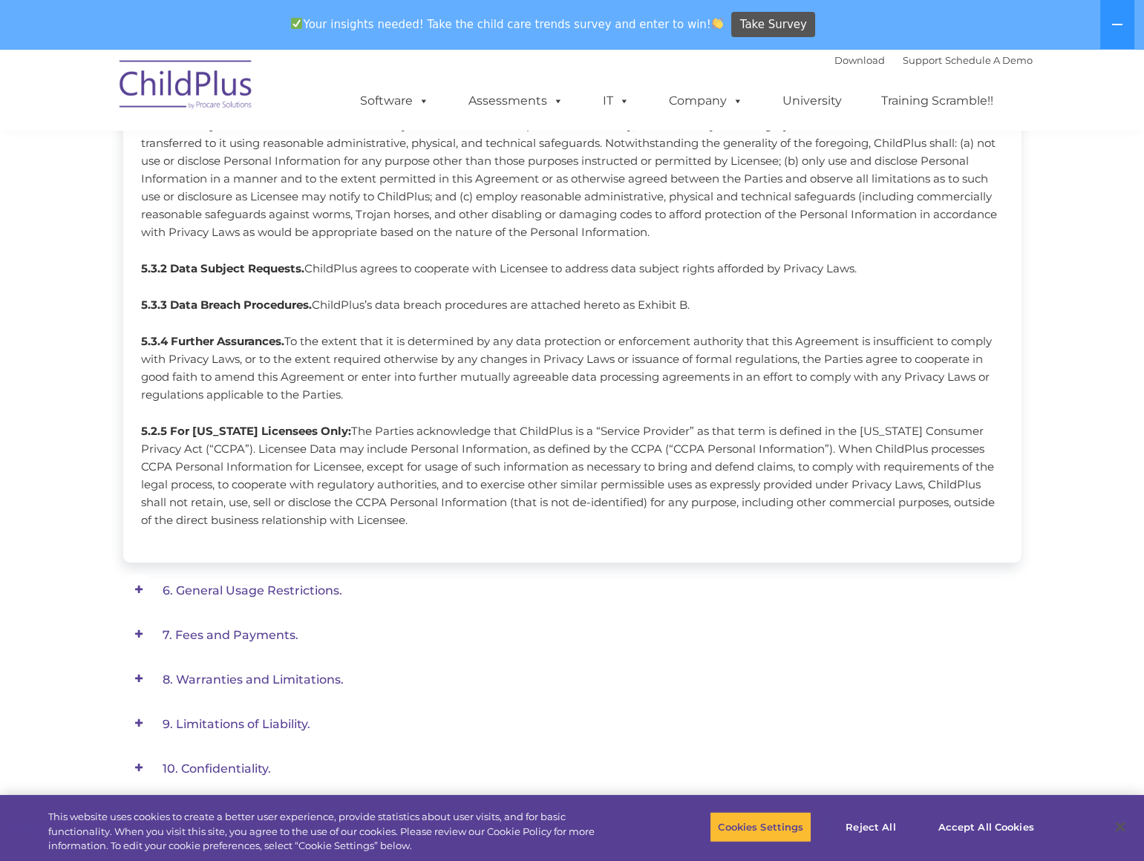
scroll to position [768, 0]
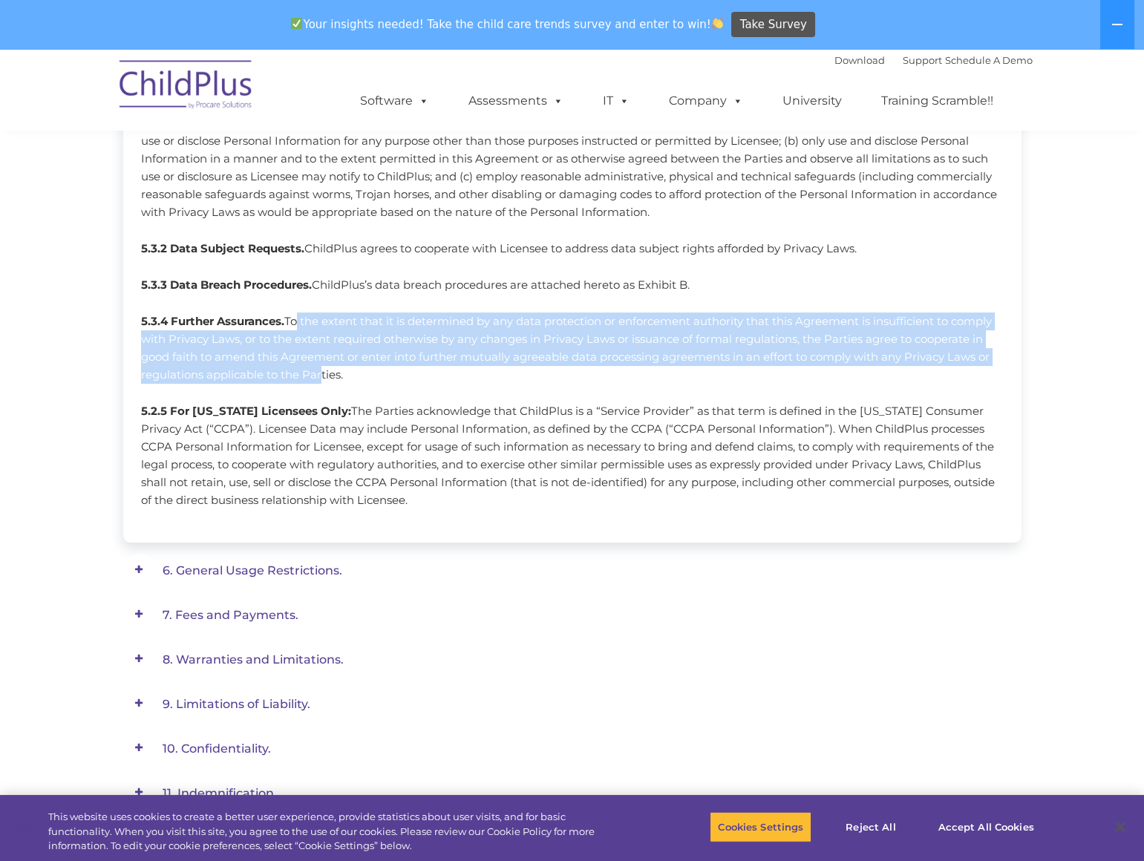
drag, startPoint x: 290, startPoint y: 320, endPoint x: 311, endPoint y: 373, distance: 56.9
click at [311, 373] on p "5.3.4 Further Assurances. To the extent that it is determined by any data prote…" at bounding box center [572, 348] width 863 height 71
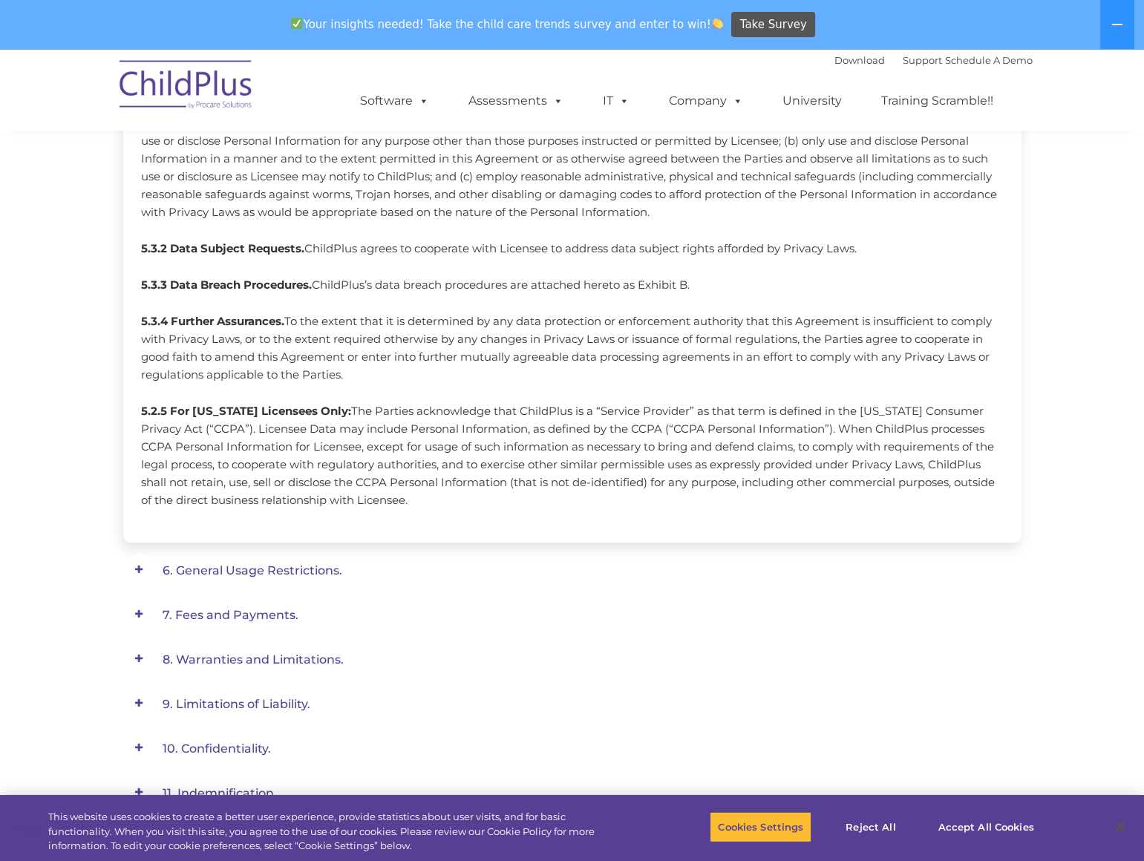
drag, startPoint x: 311, startPoint y: 373, endPoint x: 413, endPoint y: 394, distance: 104.0
click at [413, 394] on span "5.1 Licensee Obligations. 5.2 ChildPlus Obligations. 5.2.1 Security. 5.3.2 Data…" at bounding box center [572, 177] width 863 height 665
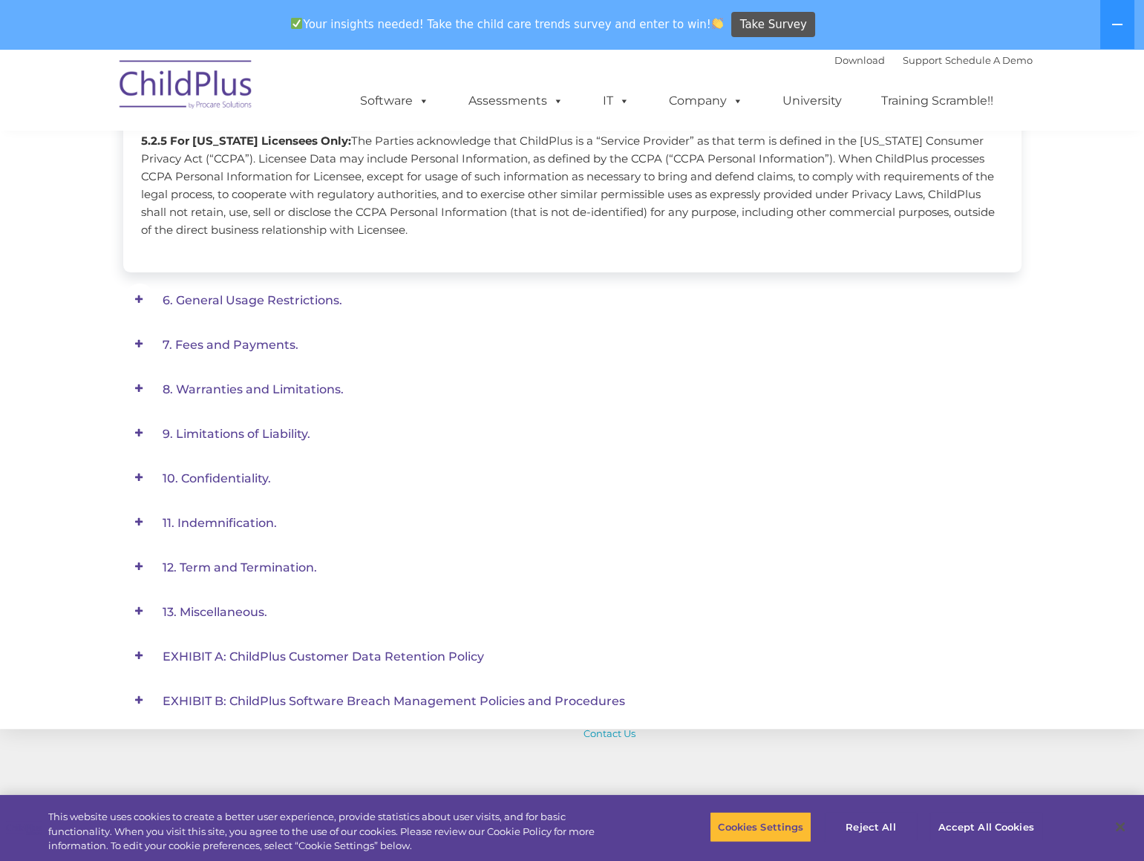
scroll to position [971, 0]
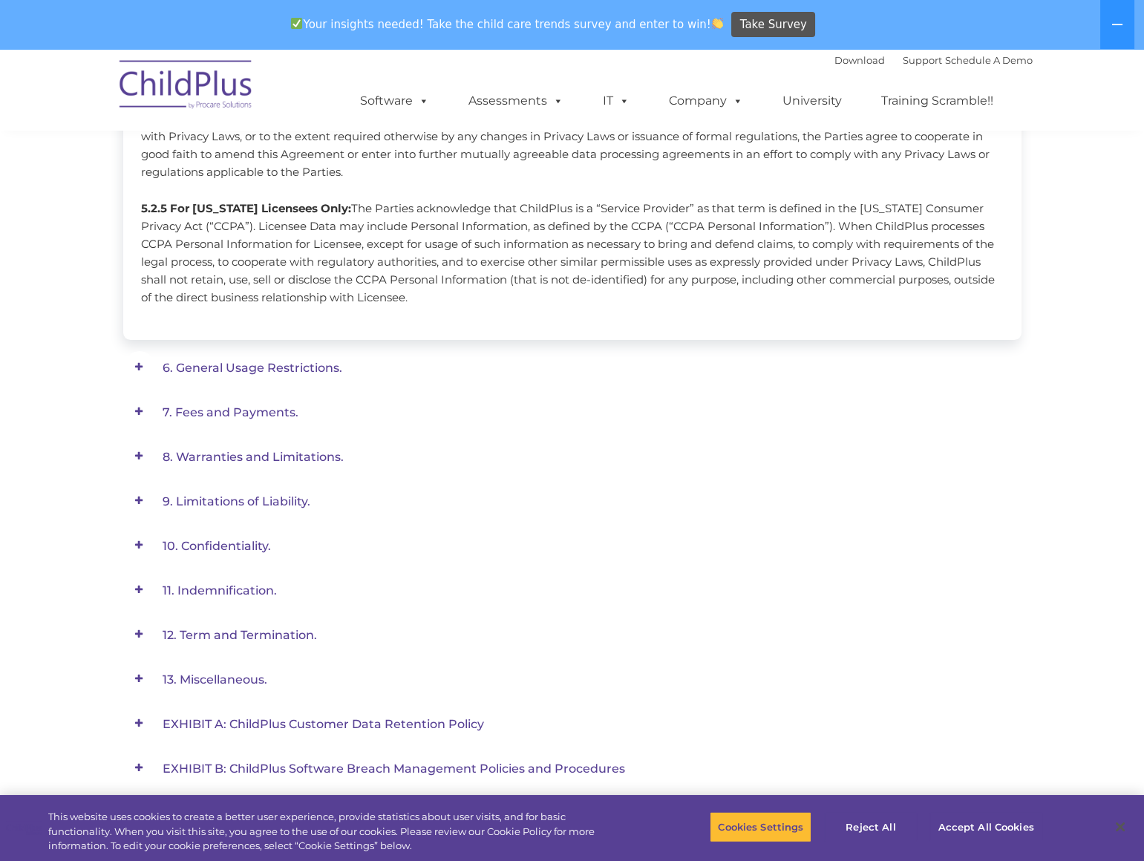
click at [324, 371] on span "6. General Usage Restrictions." at bounding box center [253, 368] width 180 height 14
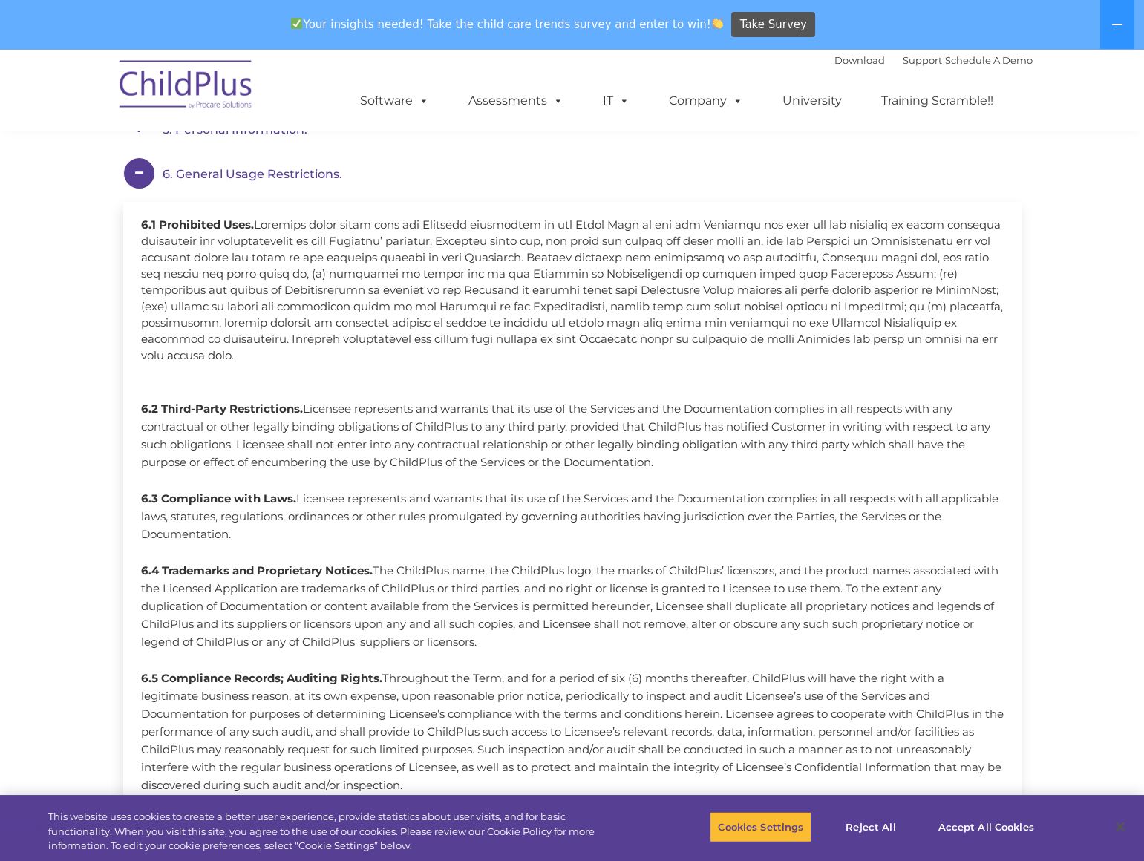
scroll to position [460, 0]
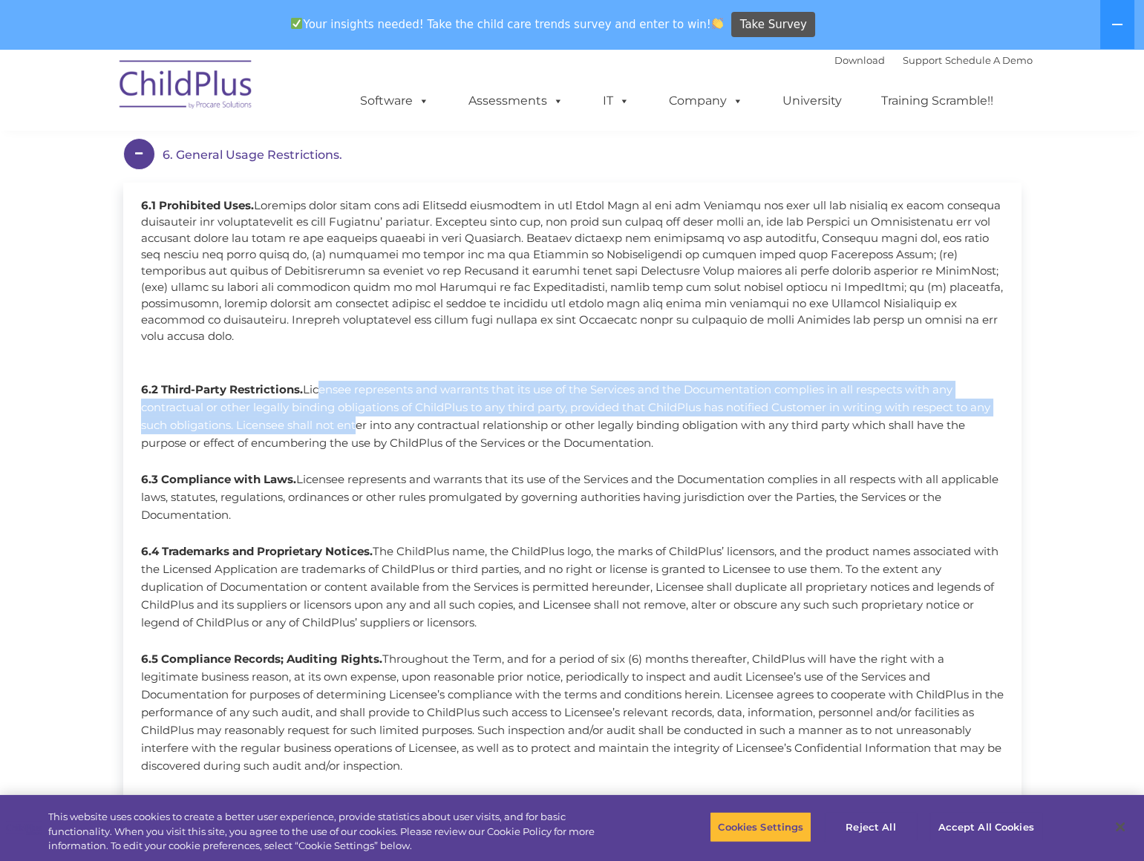
drag, startPoint x: 322, startPoint y: 397, endPoint x: 344, endPoint y: 433, distance: 42.0
click at [344, 433] on p "6.2 Third-Party Restrictions. Licensee represents and warrants that its use of …" at bounding box center [572, 416] width 863 height 71
click at [345, 433] on p "6.2 Third-Party Restrictions. Licensee represents and warrants that its use of …" at bounding box center [572, 416] width 863 height 71
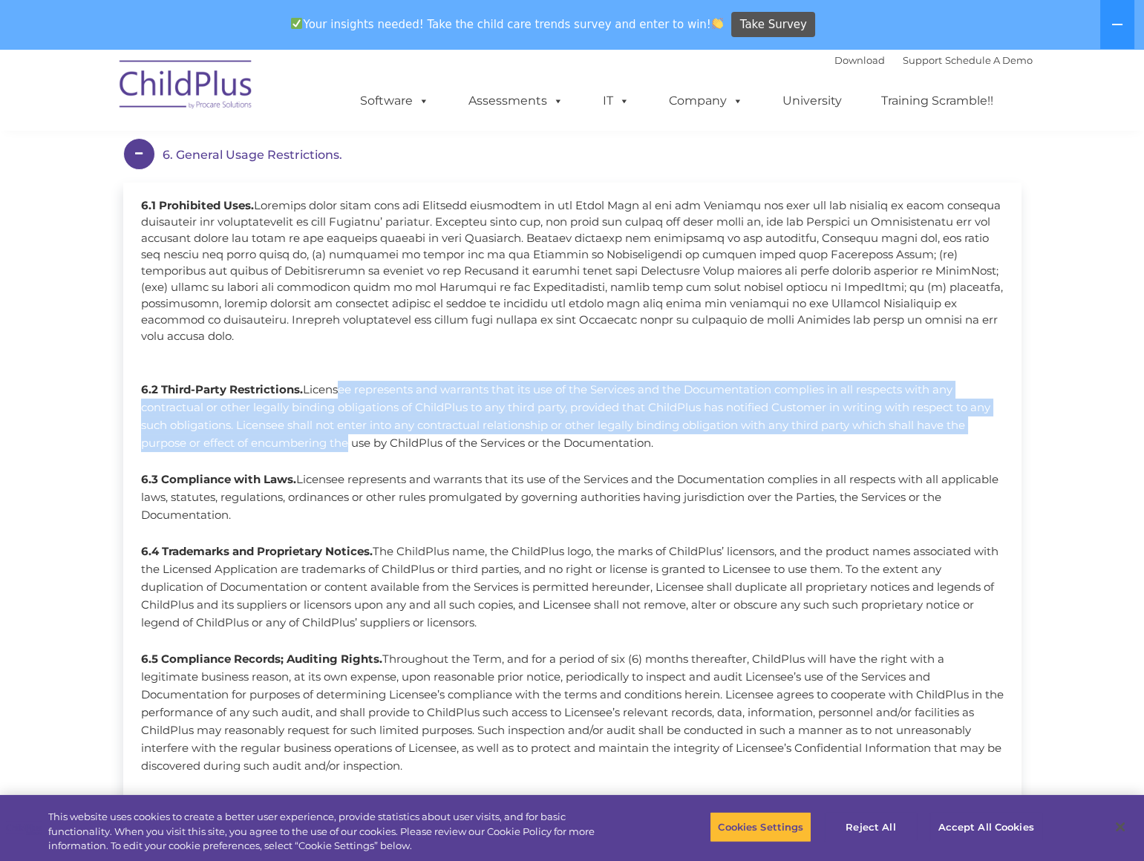
drag, startPoint x: 336, startPoint y: 442, endPoint x: 327, endPoint y: 390, distance: 52.6
click at [327, 390] on p "6.2 Third-Party Restrictions. Licensee represents and warrants that its use of …" at bounding box center [572, 416] width 863 height 71
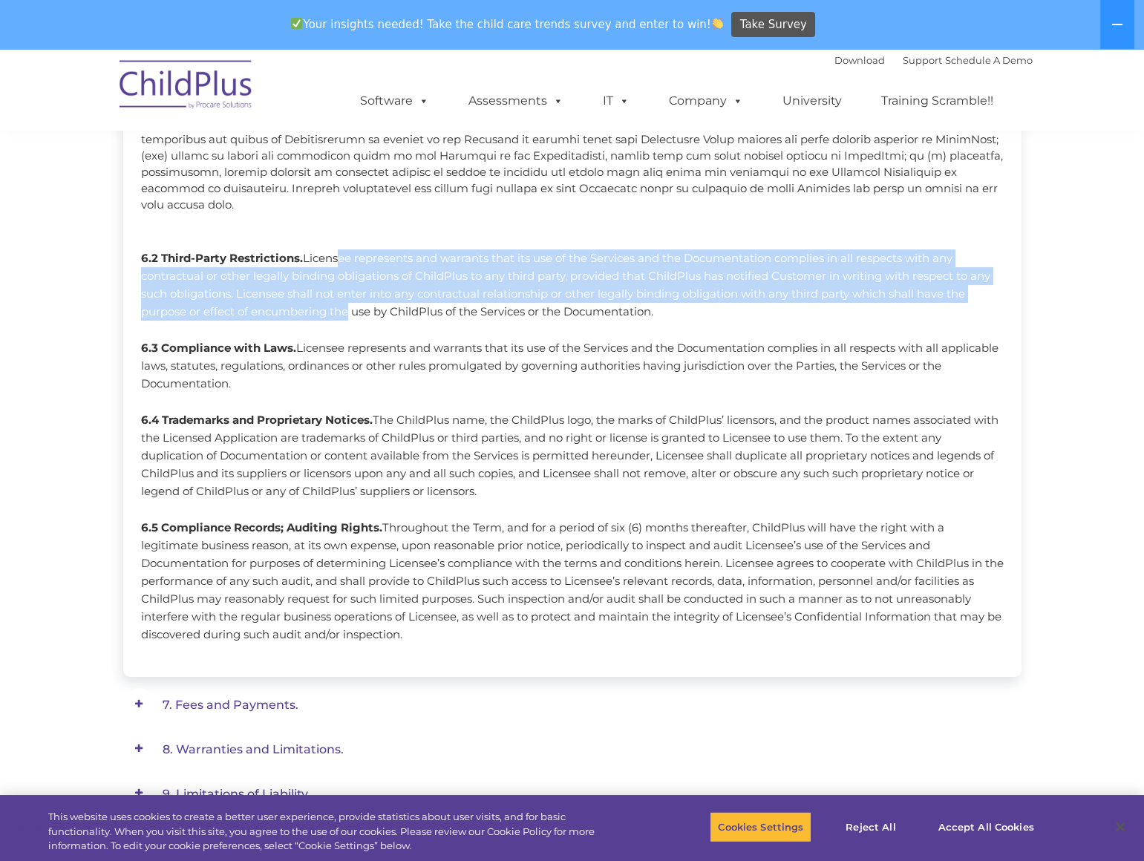
scroll to position [594, 0]
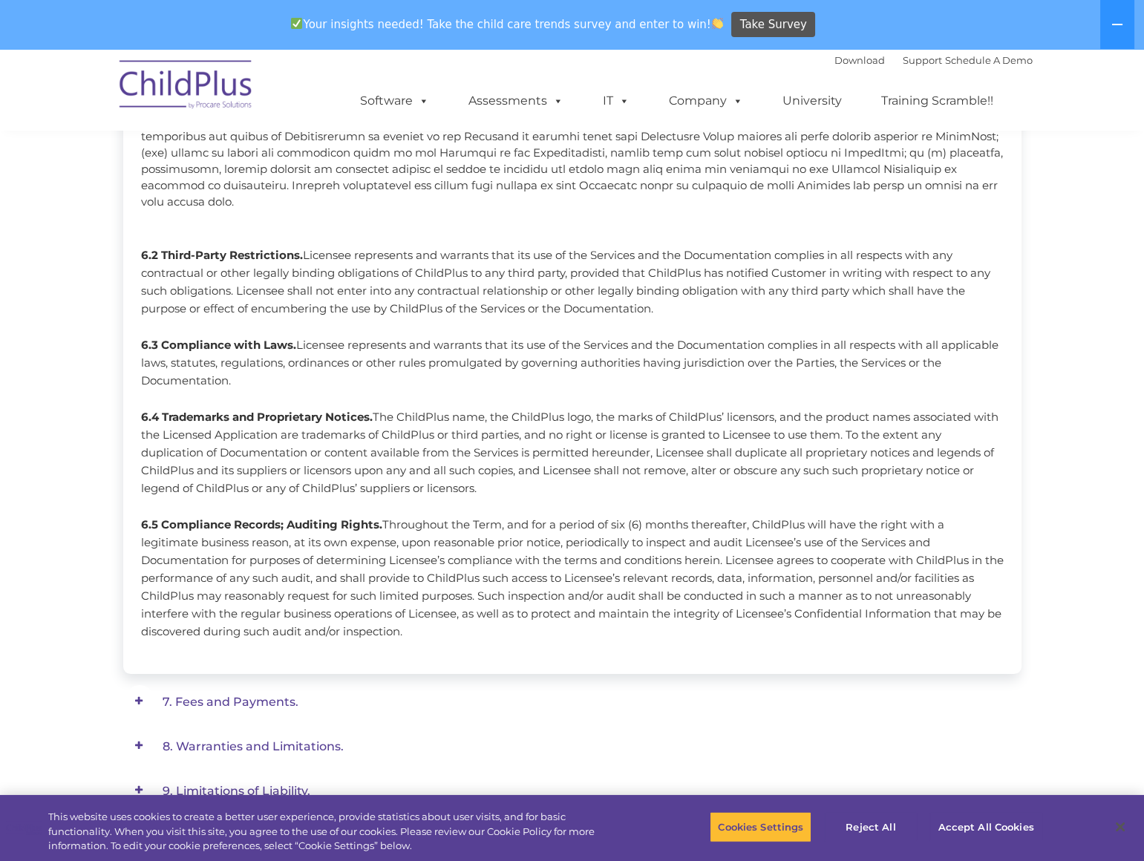
click at [331, 371] on p "6.3 Compliance with Laws. Licensee represents and warrants that its use of the …" at bounding box center [572, 362] width 863 height 53
drag, startPoint x: 303, startPoint y: 346, endPoint x: 304, endPoint y: 373, distance: 26.8
click at [304, 373] on p "6.3 Compliance with Laws. Licensee represents and warrants that its use of the …" at bounding box center [572, 362] width 863 height 53
click at [304, 375] on p "6.3 Compliance with Laws. Licensee represents and warrants that its use of the …" at bounding box center [572, 362] width 863 height 53
drag, startPoint x: 303, startPoint y: 377, endPoint x: 298, endPoint y: 347, distance: 30.0
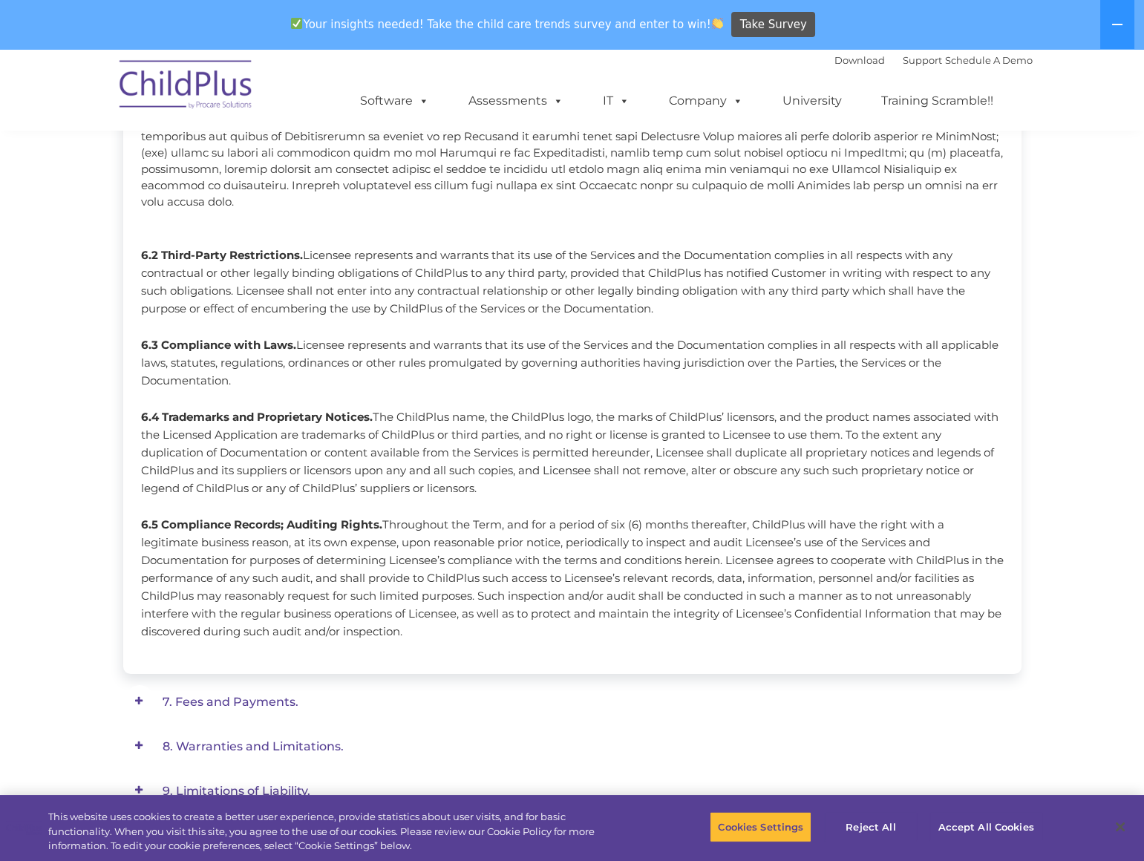
click at [298, 347] on p "6.3 Compliance with Laws. Licensee represents and warrants that its use of the …" at bounding box center [572, 362] width 863 height 53
drag, startPoint x: 298, startPoint y: 347, endPoint x: 489, endPoint y: 489, distance: 237.2
click at [489, 489] on p "6.4 Trademarks and Proprietary Notices. The ChildPlus name, the ChildPlus logo,…" at bounding box center [572, 452] width 863 height 89
click at [489, 492] on p "6.4 Trademarks and Proprietary Notices. The ChildPlus name, the ChildPlus logo,…" at bounding box center [572, 452] width 863 height 89
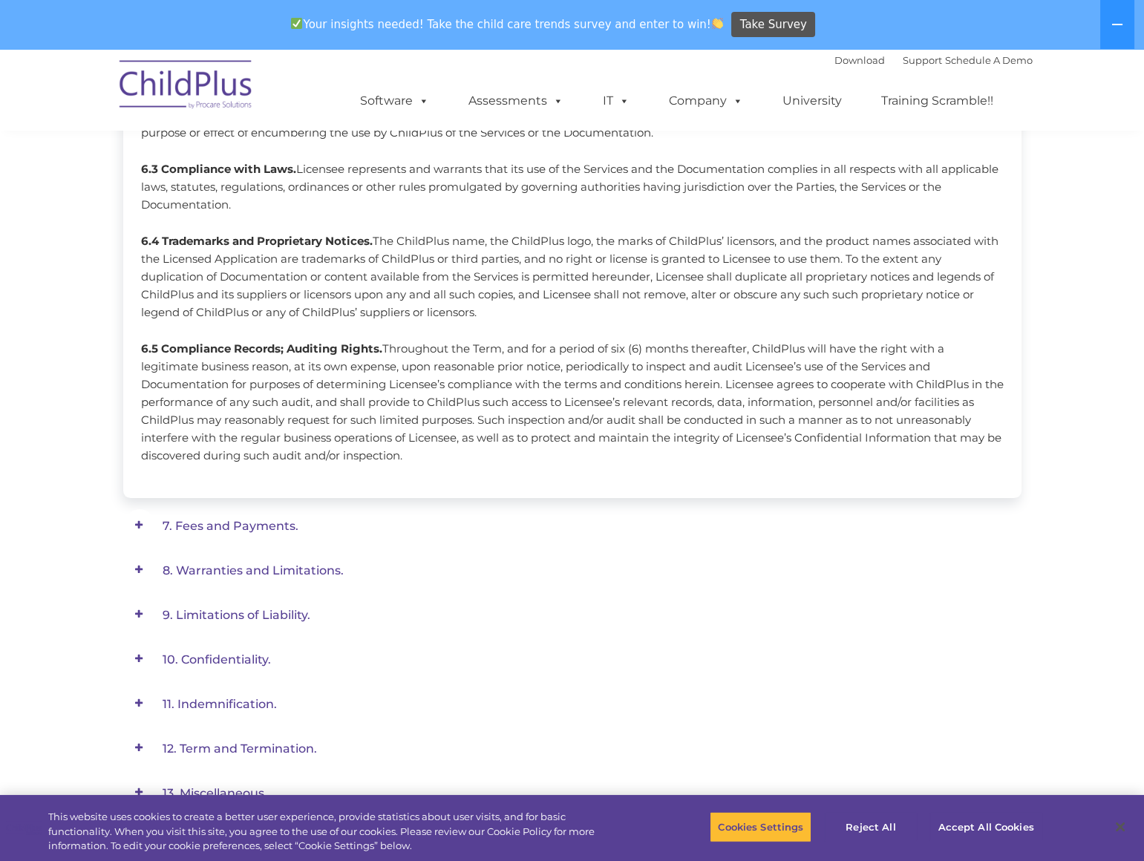
scroll to position [797, 0]
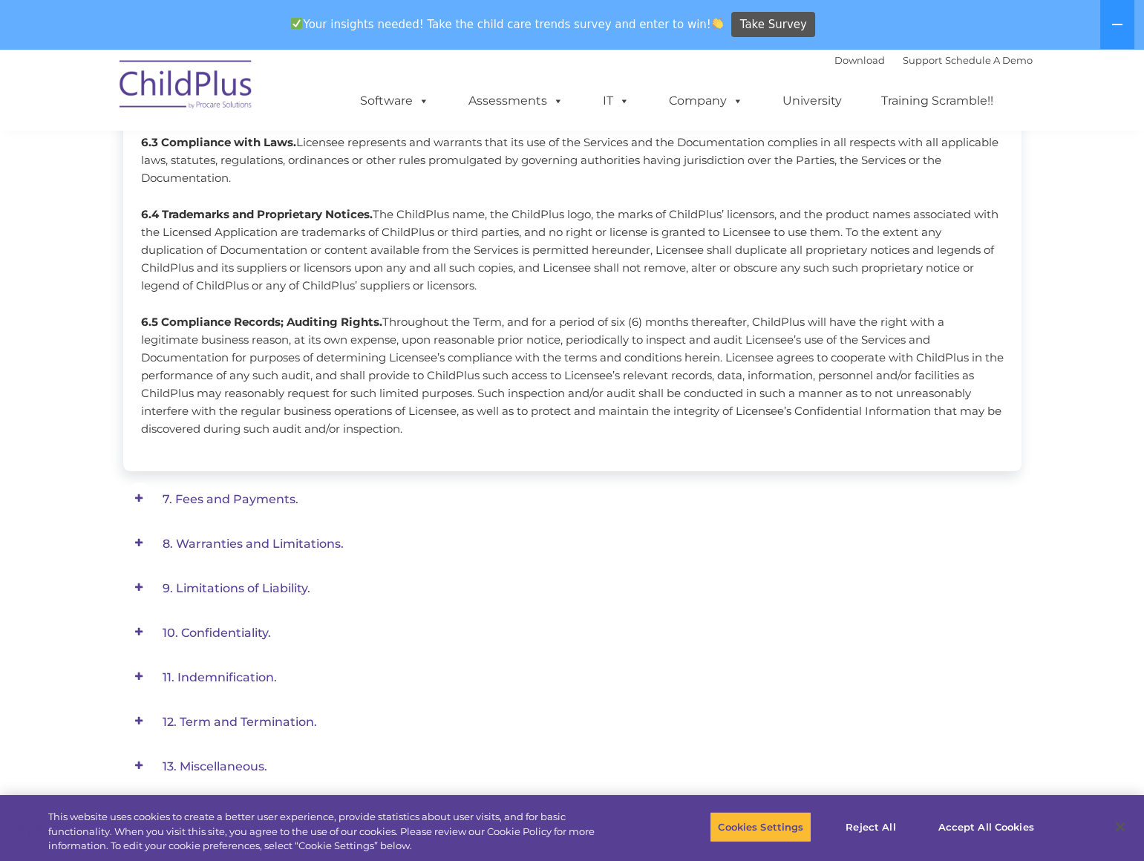
click at [273, 494] on span "7. Fees and Payments." at bounding box center [231, 499] width 136 height 14
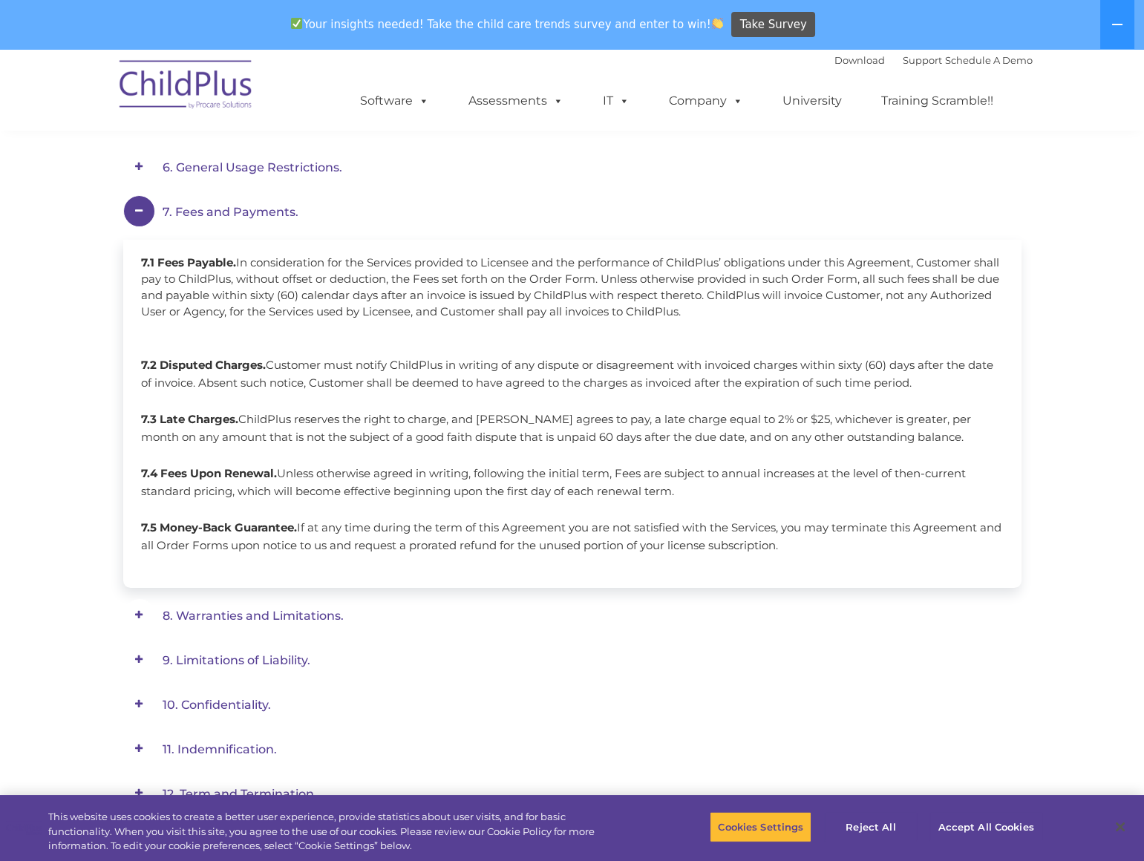
scroll to position [472, 0]
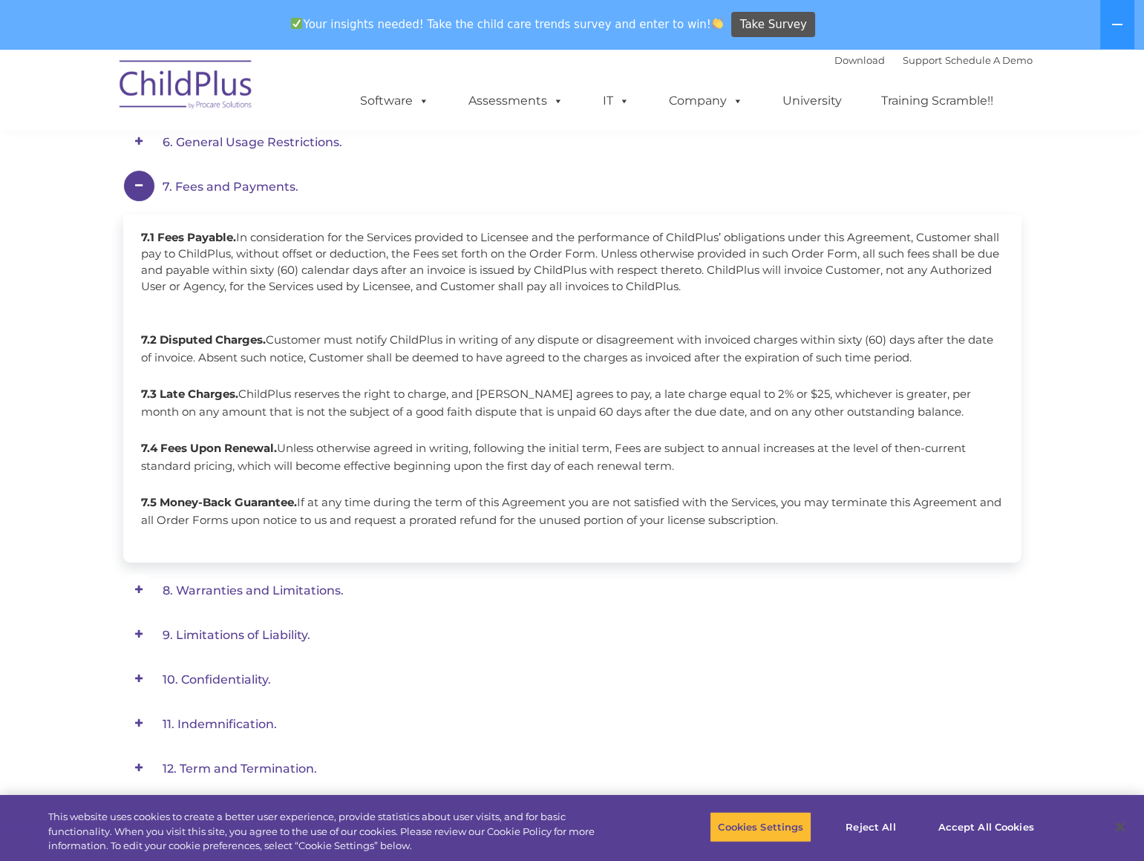
drag, startPoint x: 247, startPoint y: 587, endPoint x: 255, endPoint y: 585, distance: 8.3
click at [247, 587] on span "8. Warranties and Limitations." at bounding box center [253, 591] width 181 height 14
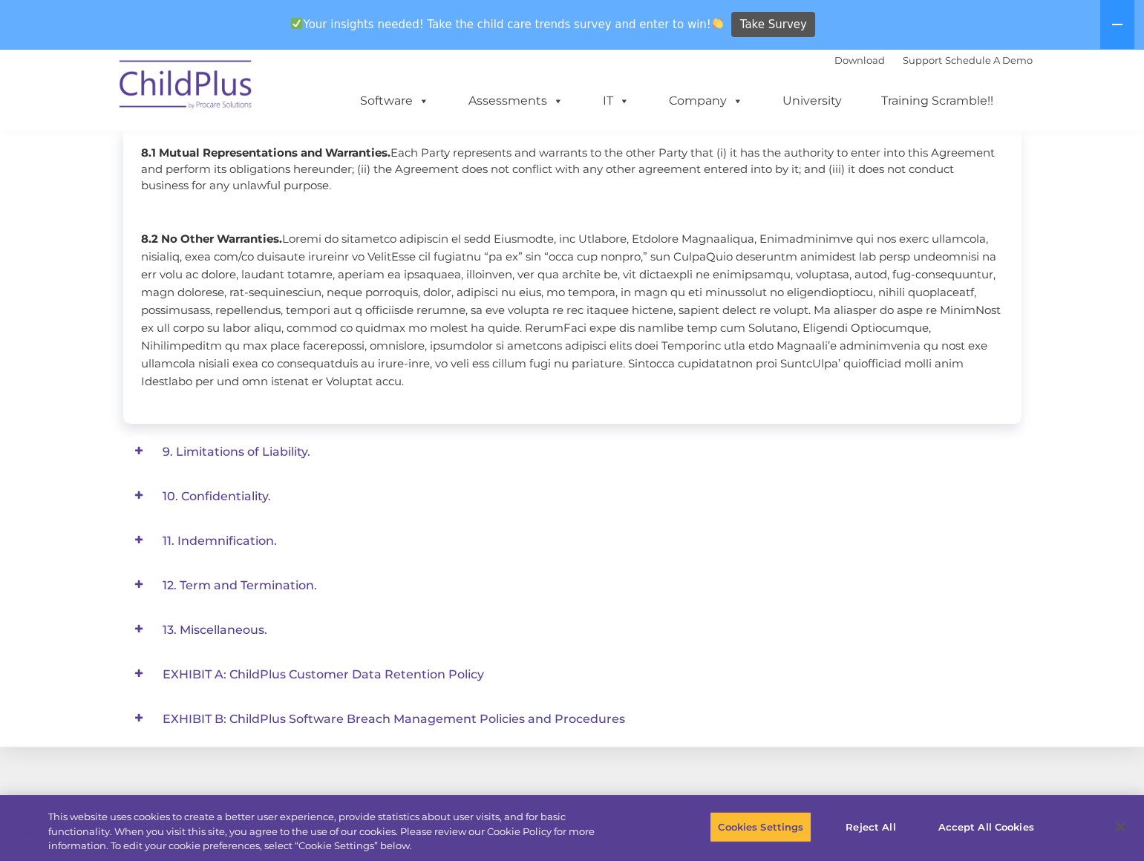
scroll to position [607, 0]
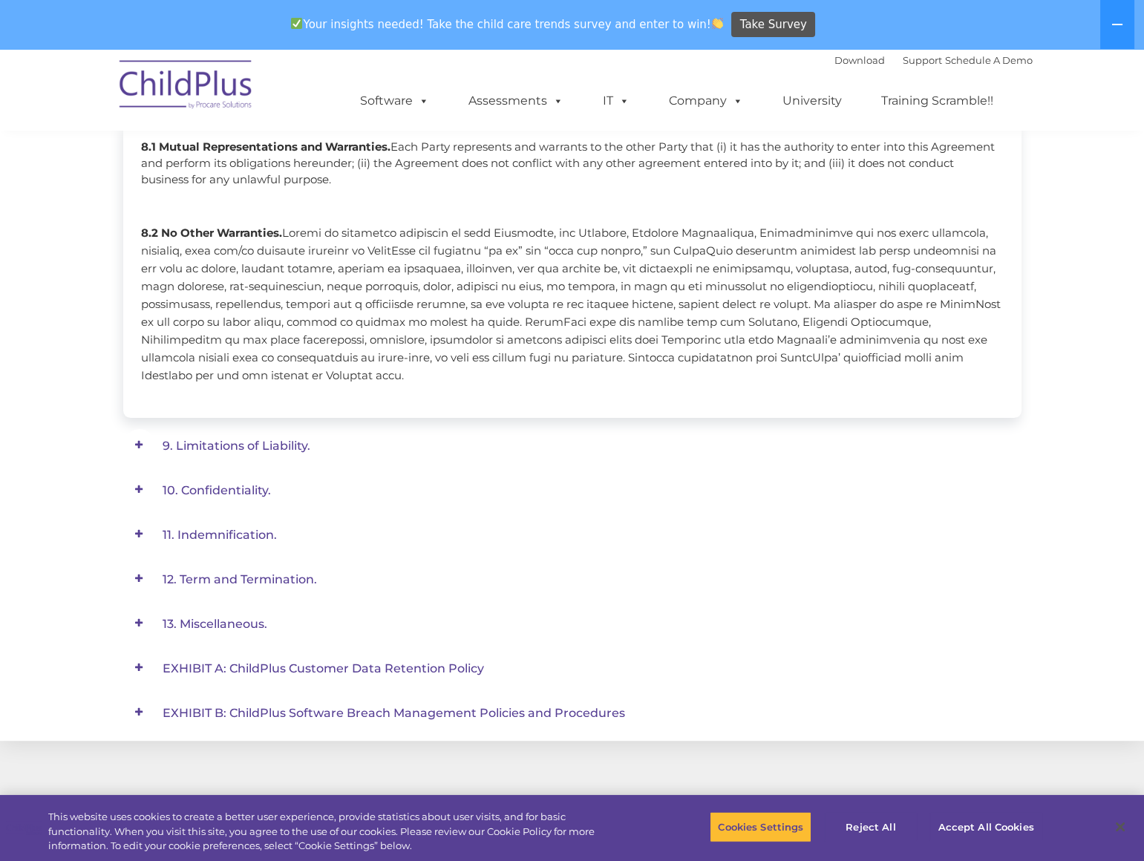
click at [271, 440] on span "9. Limitations of Liability." at bounding box center [237, 446] width 148 height 14
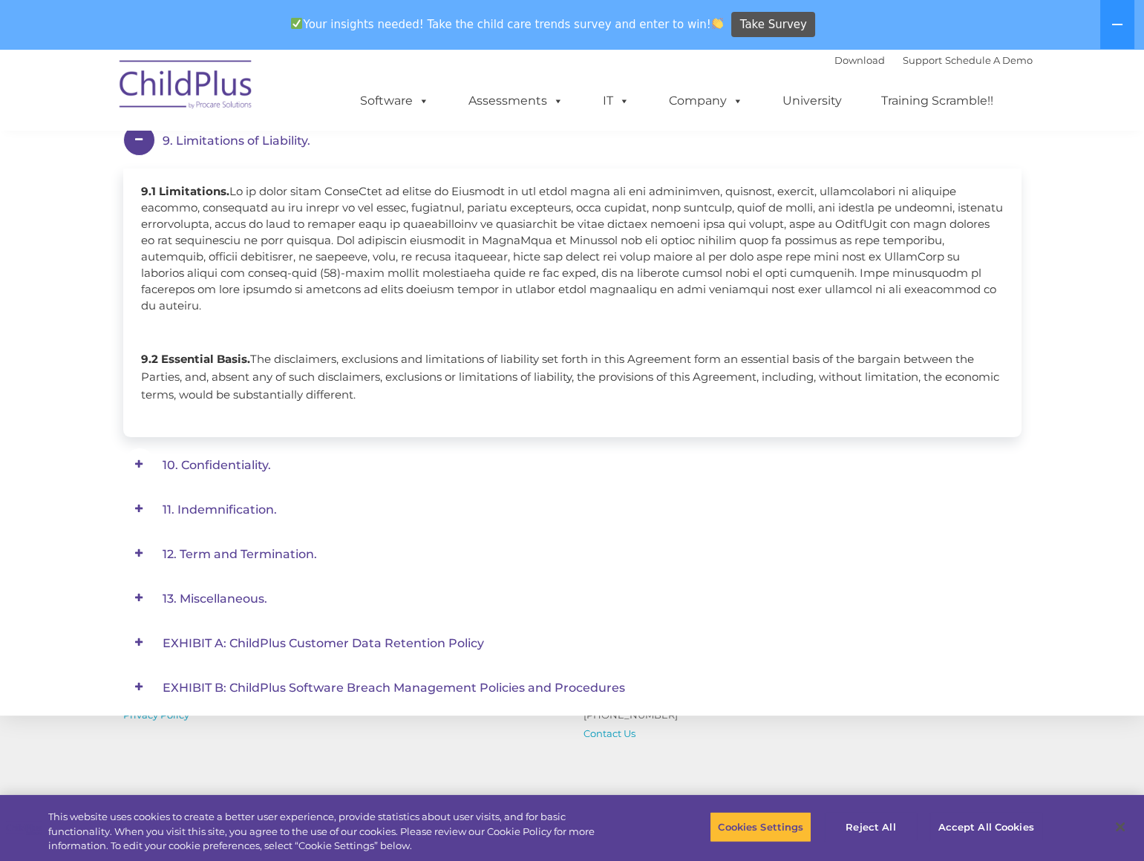
click at [230, 458] on span "10. Confidentiality." at bounding box center [217, 465] width 108 height 14
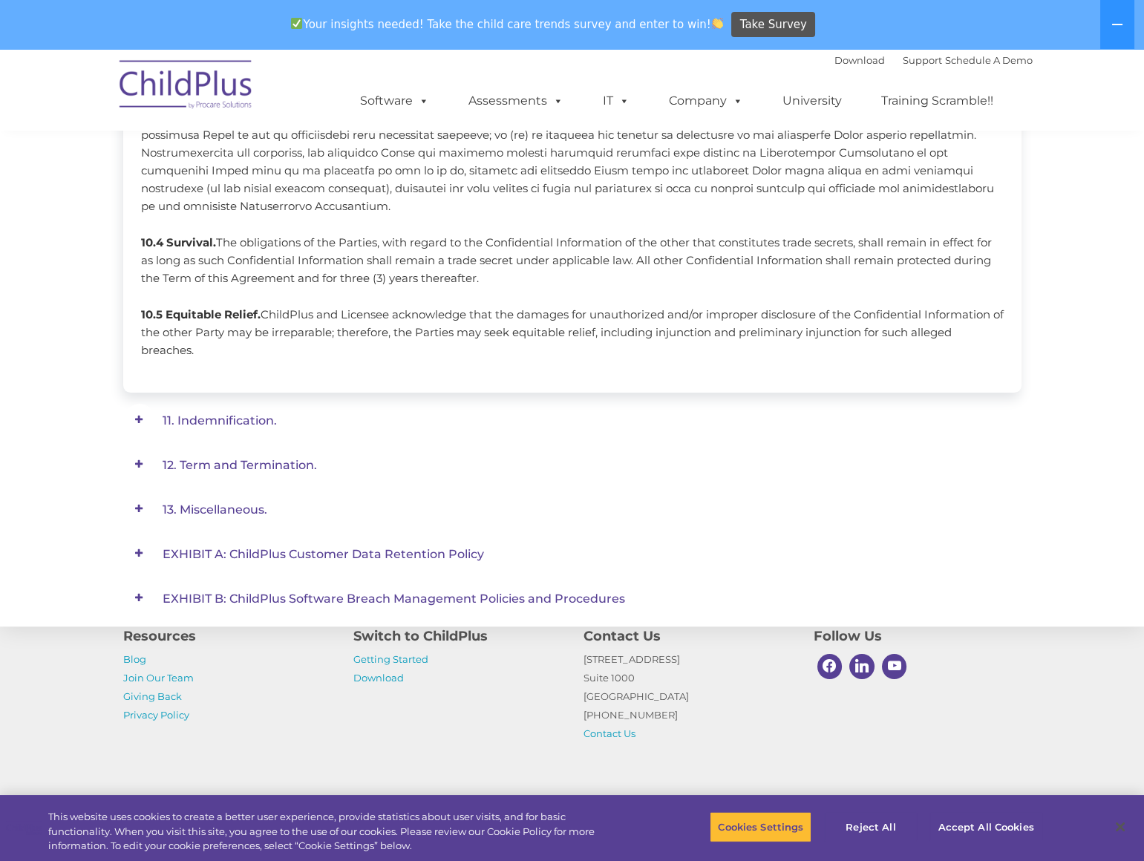
scroll to position [1080, 0]
click at [206, 413] on span "11. Indemnification." at bounding box center [220, 420] width 114 height 14
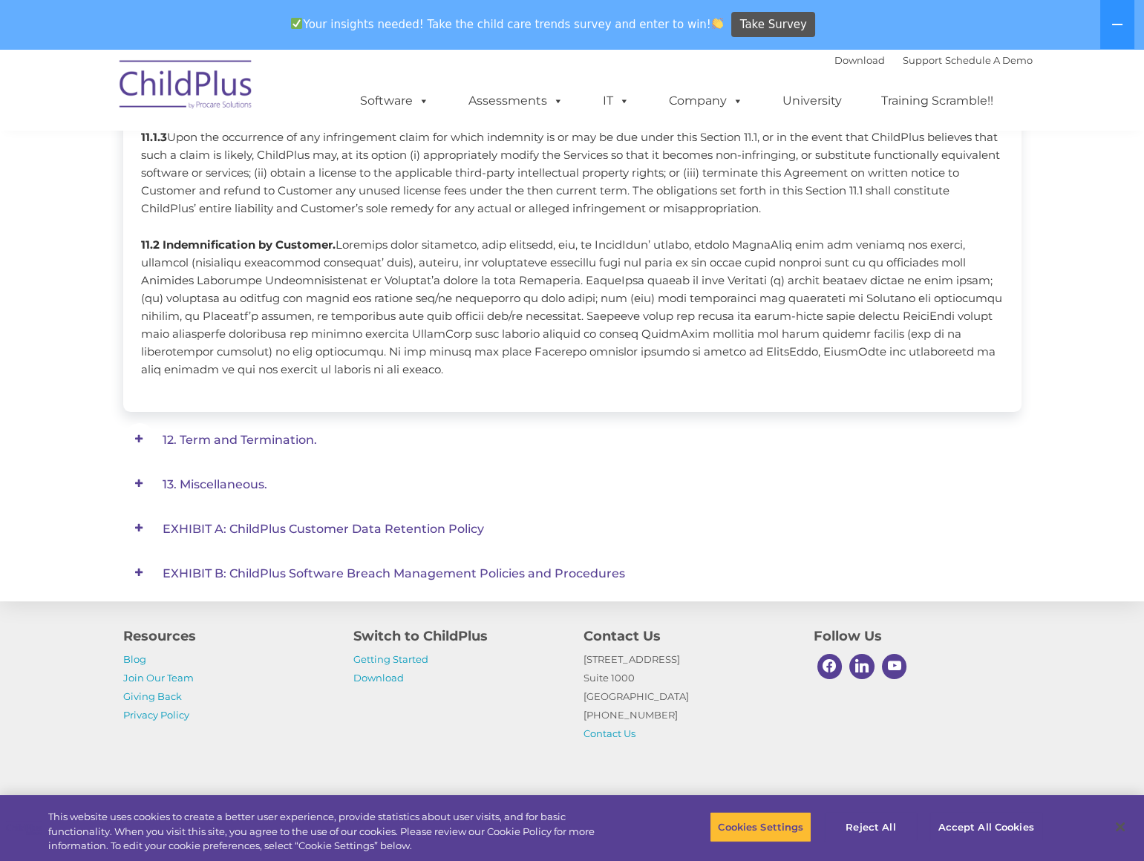
scroll to position [1149, 0]
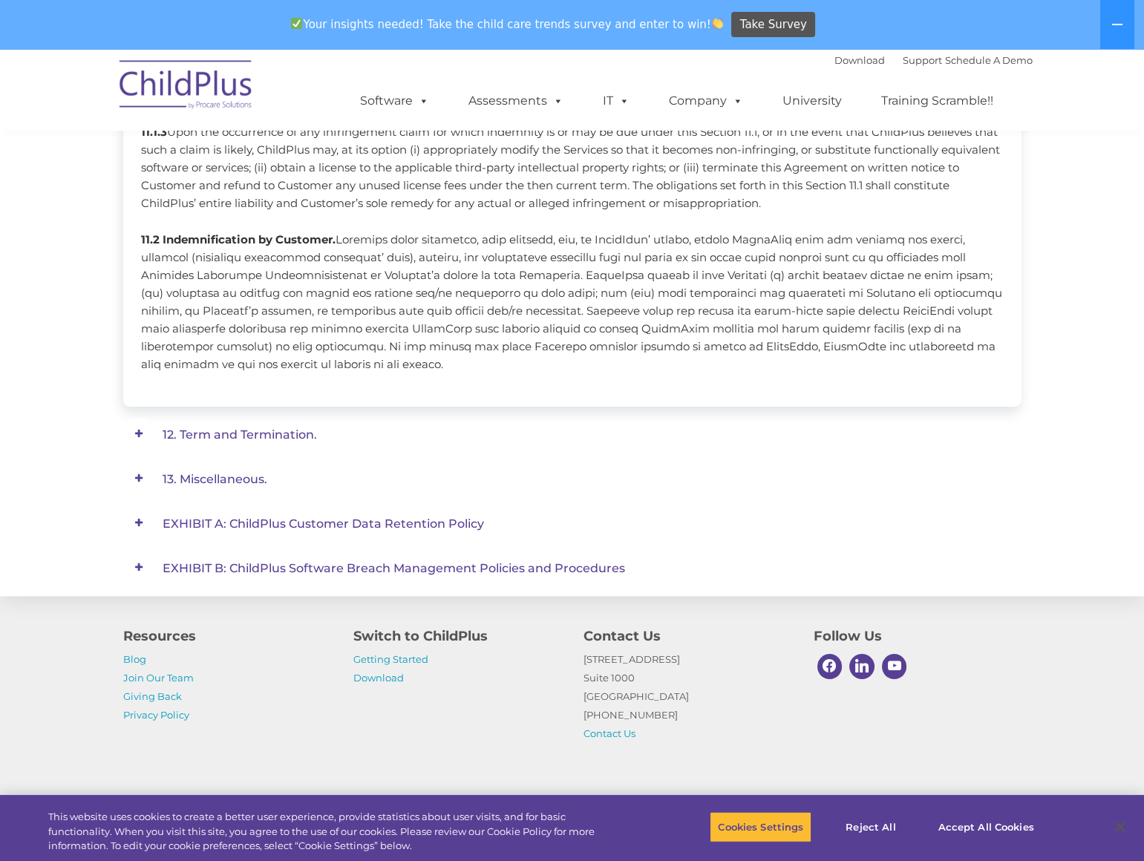
click at [206, 428] on span "12. Term and Termination." at bounding box center [240, 435] width 154 height 14
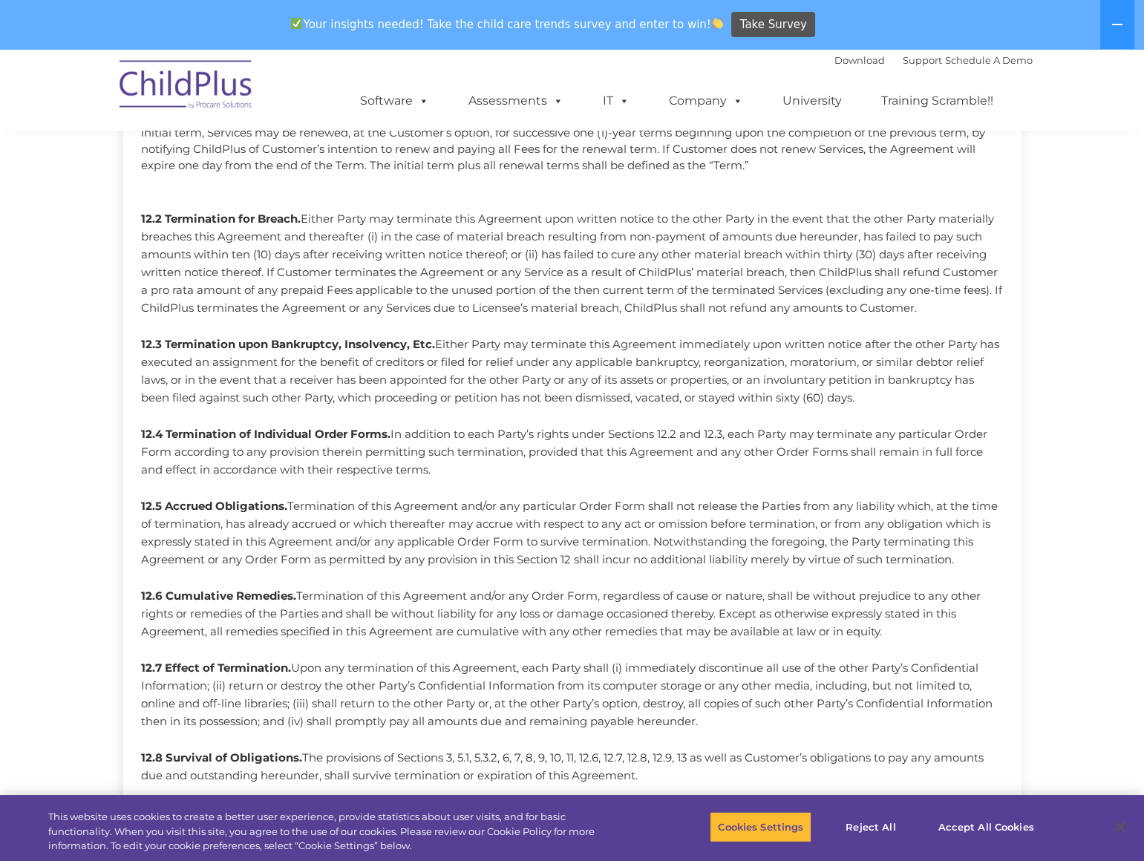
scroll to position [857, 0]
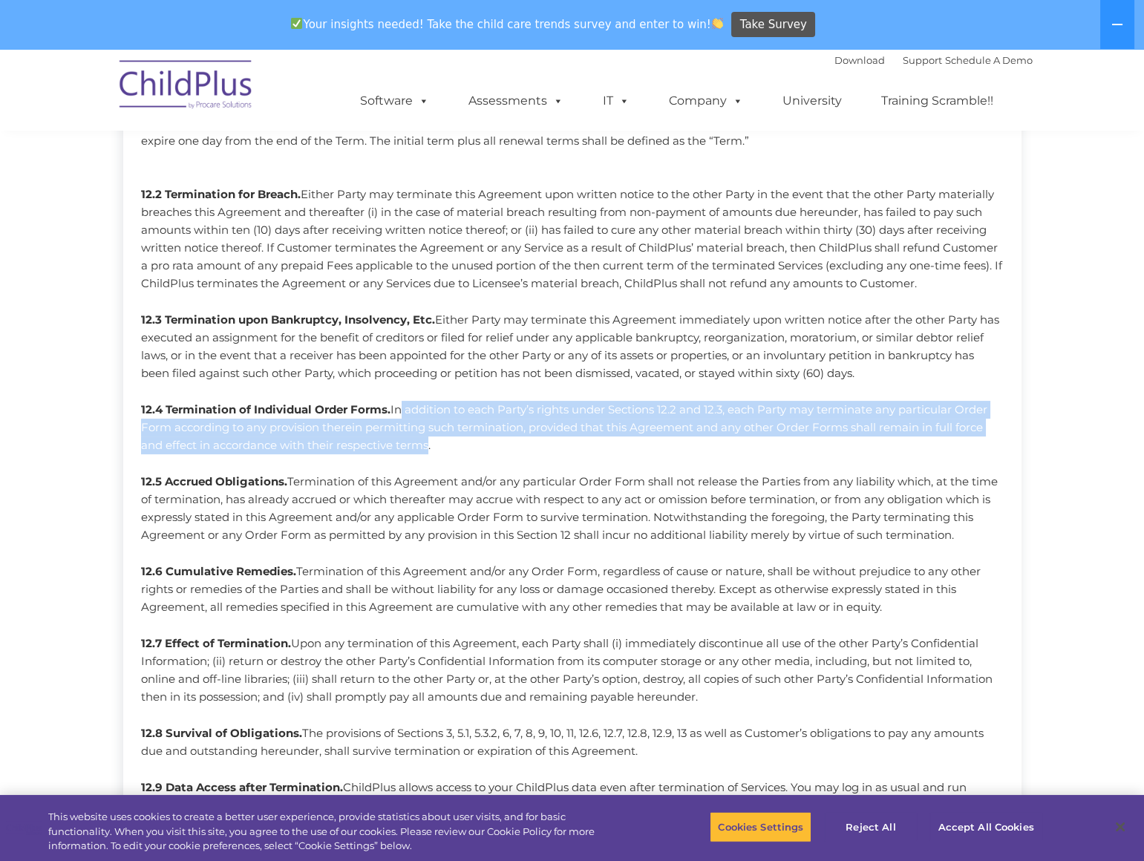
drag, startPoint x: 394, startPoint y: 406, endPoint x: 411, endPoint y: 438, distance: 36.2
click at [411, 438] on p "12.4 Termination of Individual Order Forms. In addition to each Party’s rights …" at bounding box center [572, 427] width 863 height 53
click at [412, 438] on p "12.4 Termination of Individual Order Forms. In addition to each Party’s rights …" at bounding box center [572, 427] width 863 height 53
click at [407, 437] on p "12.4 Termination of Individual Order Forms. In addition to each Party’s rights …" at bounding box center [572, 427] width 863 height 53
drag, startPoint x: 420, startPoint y: 445, endPoint x: 392, endPoint y: 415, distance: 41.5
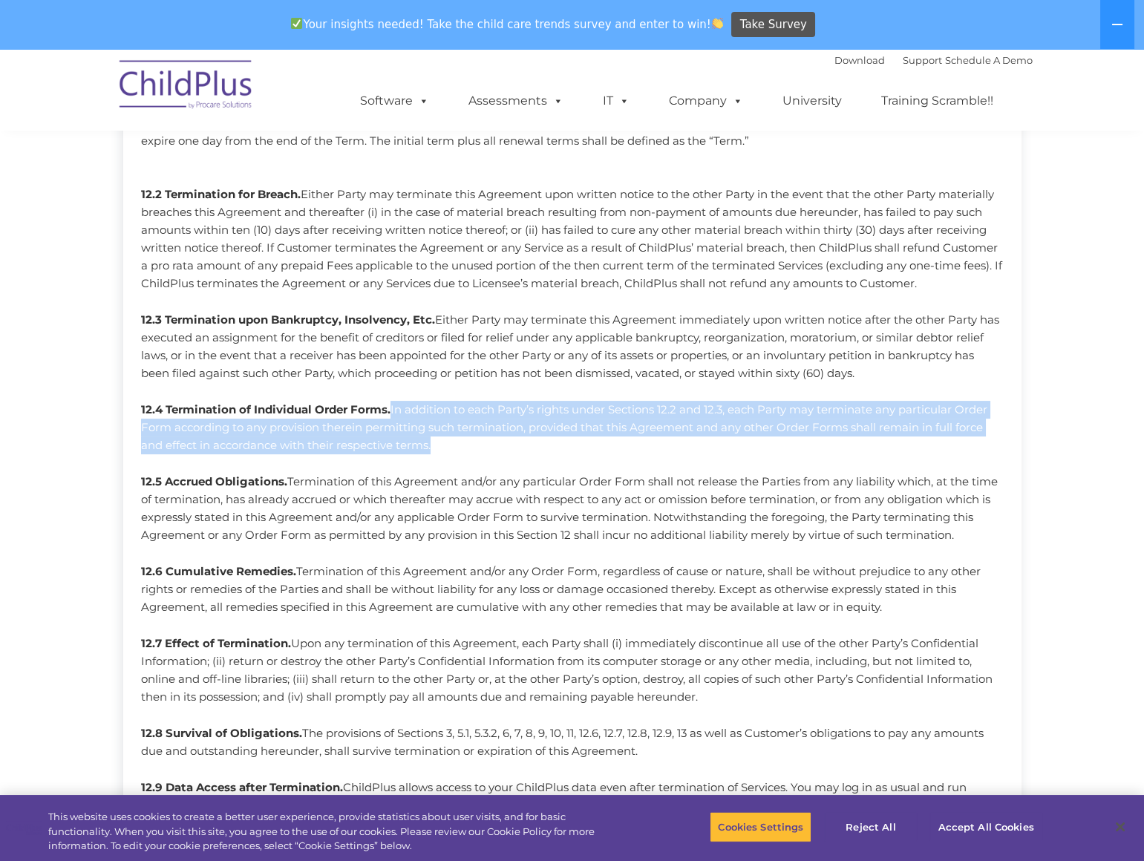
click at [392, 415] on p "12.4 Termination of Individual Order Forms. In addition to each Party’s rights …" at bounding box center [572, 427] width 863 height 53
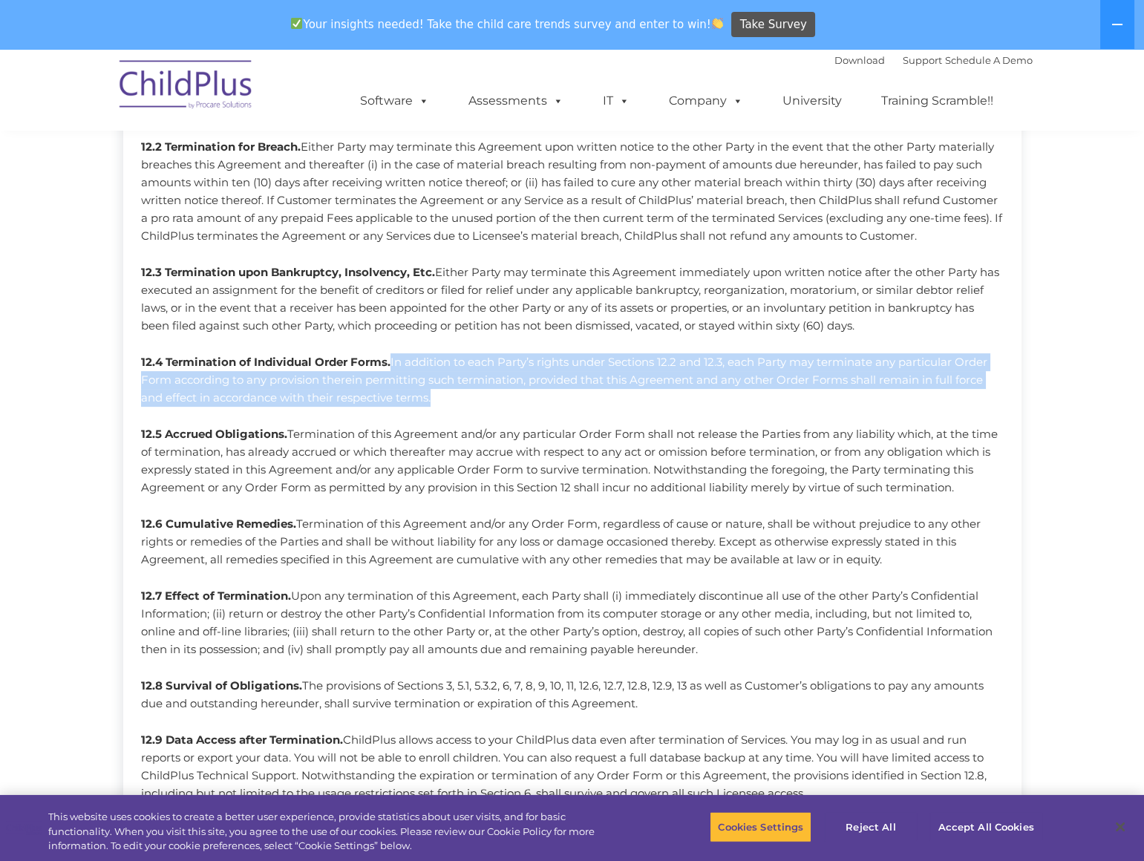
scroll to position [992, 0]
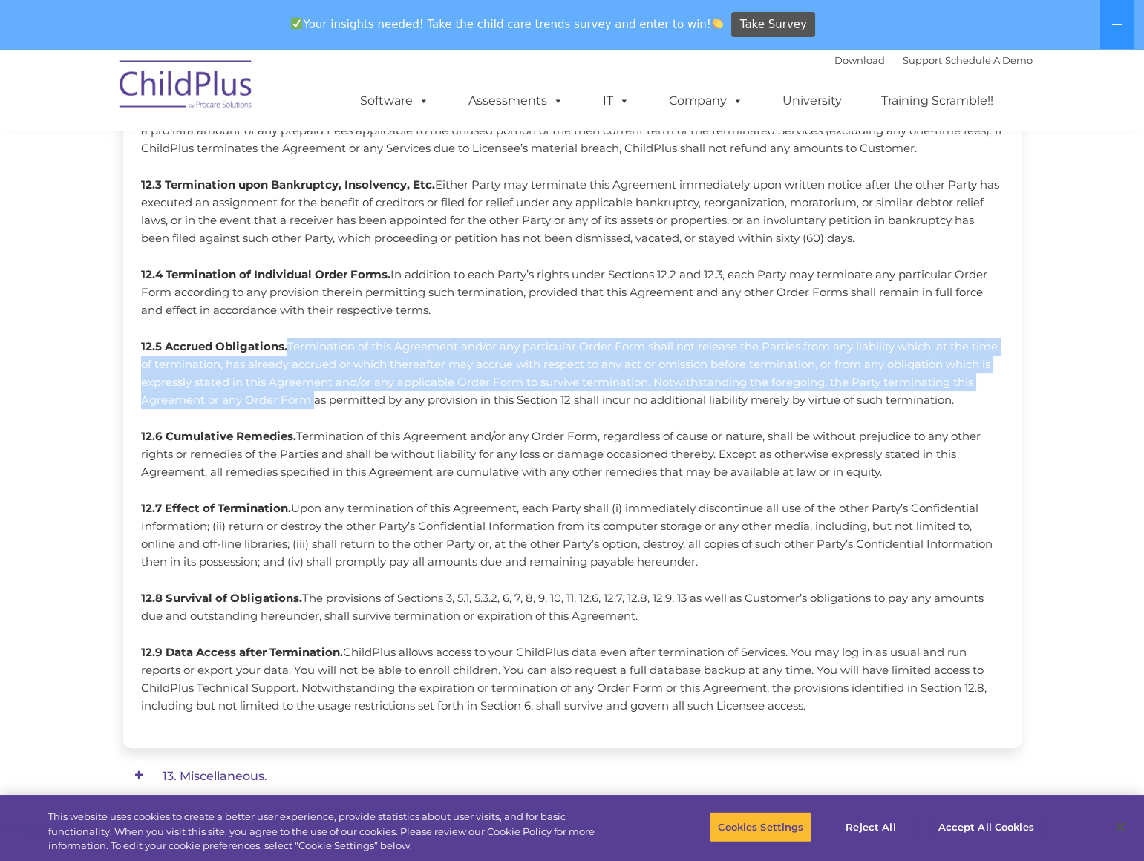
drag, startPoint x: 288, startPoint y: 347, endPoint x: 299, endPoint y: 394, distance: 48.1
click at [299, 394] on p "12.5 Accrued Obligations. Termination of this Agreement and/or any particular O…" at bounding box center [572, 373] width 863 height 71
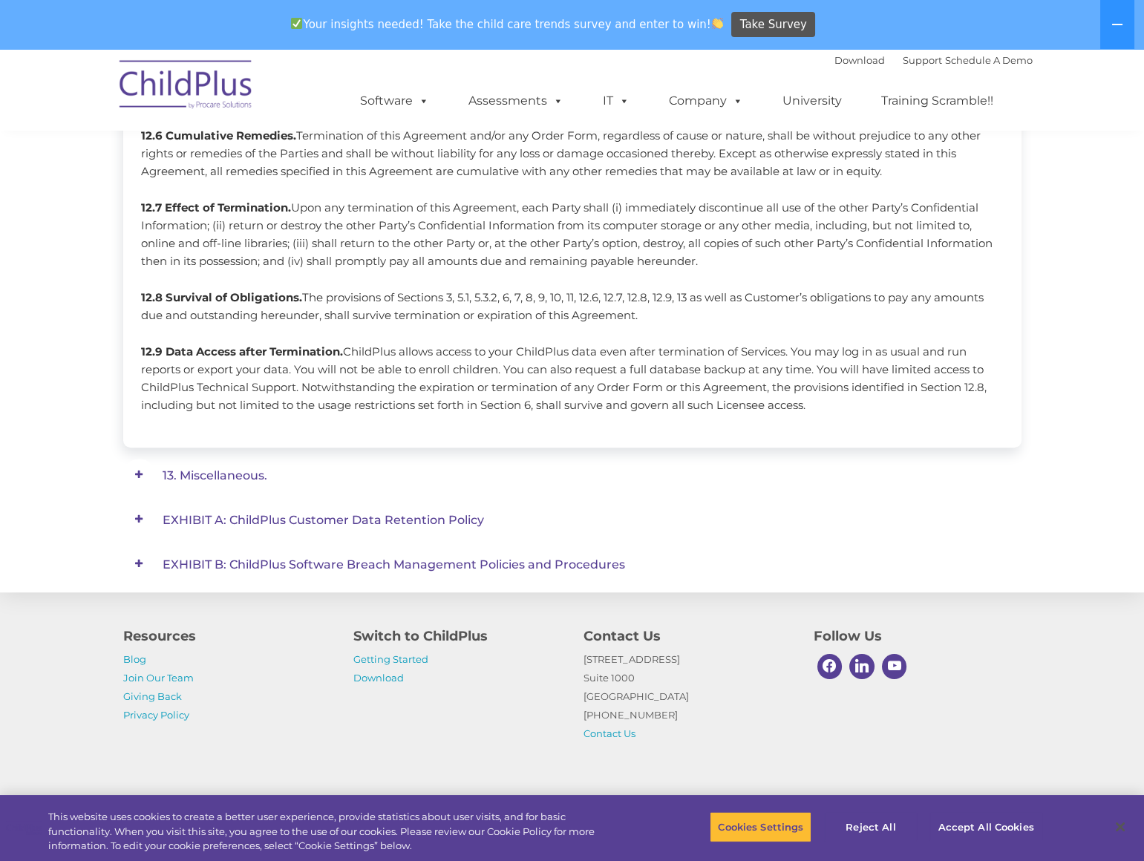
scroll to position [1329, 0]
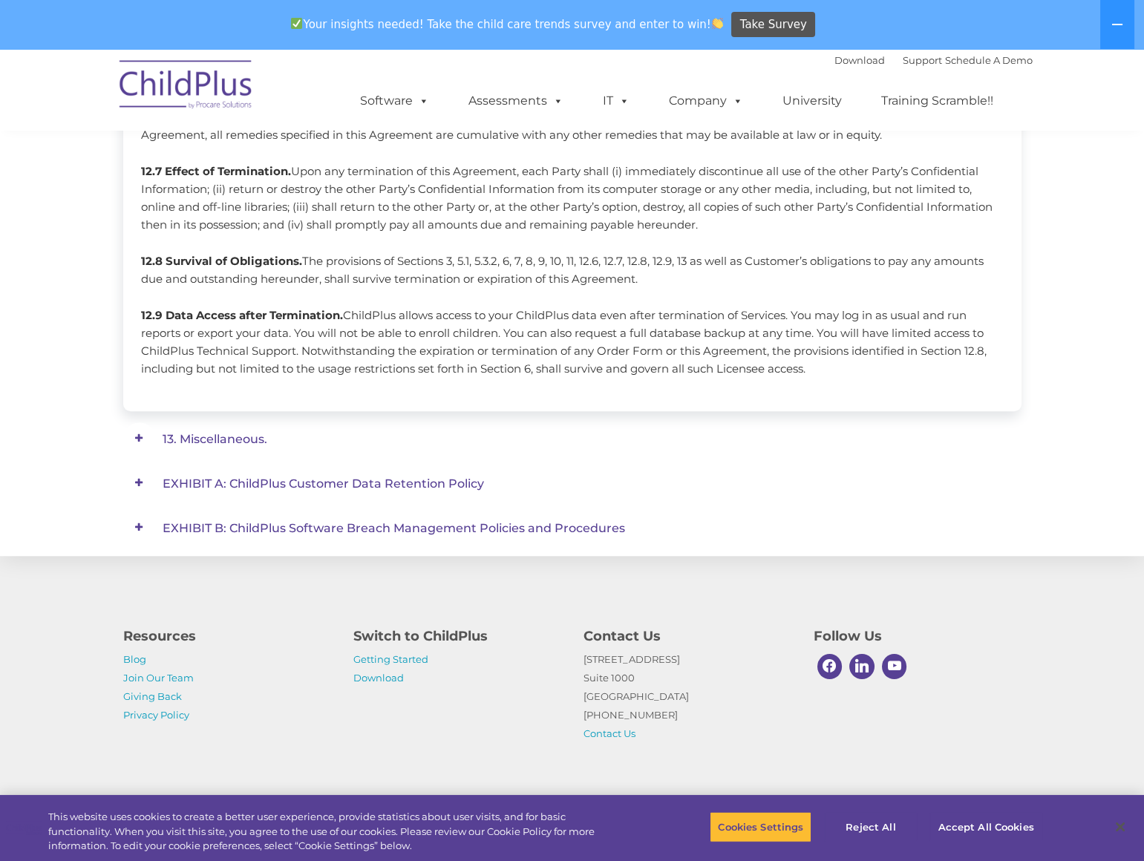
click at [242, 431] on em "13. Miscellaneous." at bounding box center [581, 438] width 837 height 33
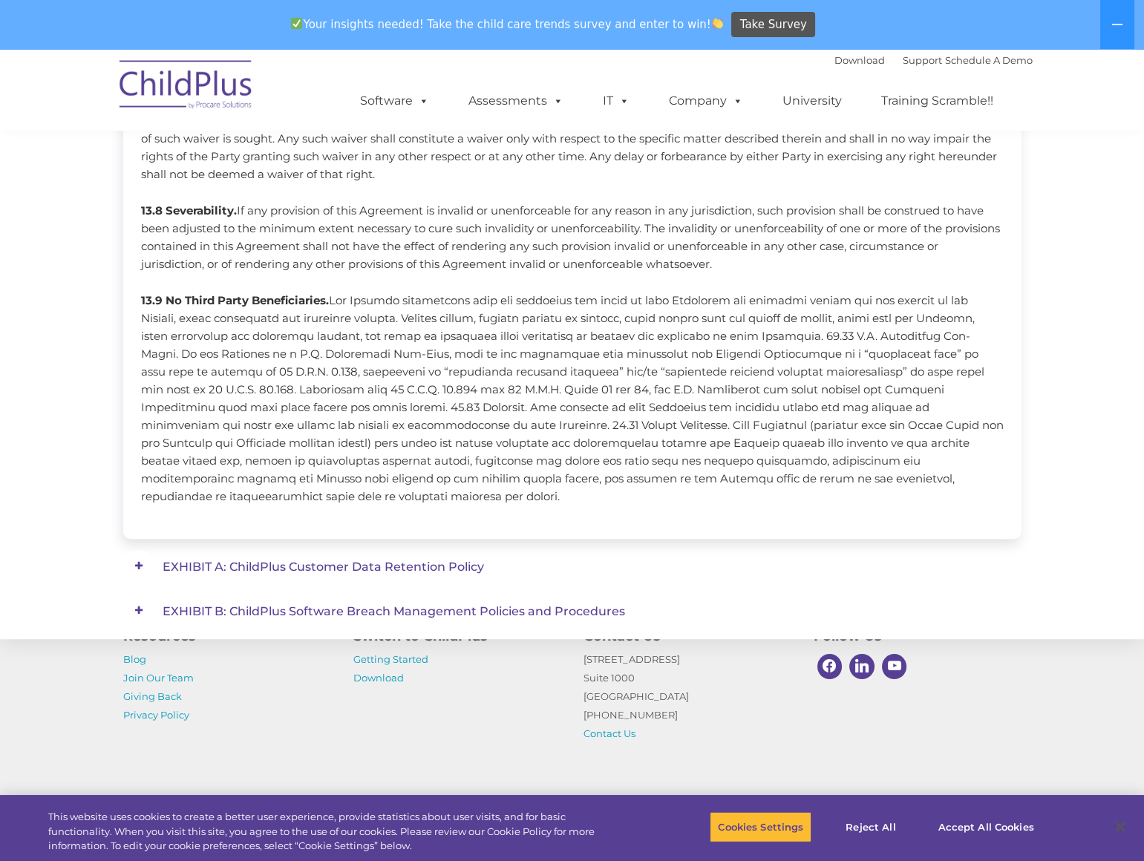
scroll to position [1455, 0]
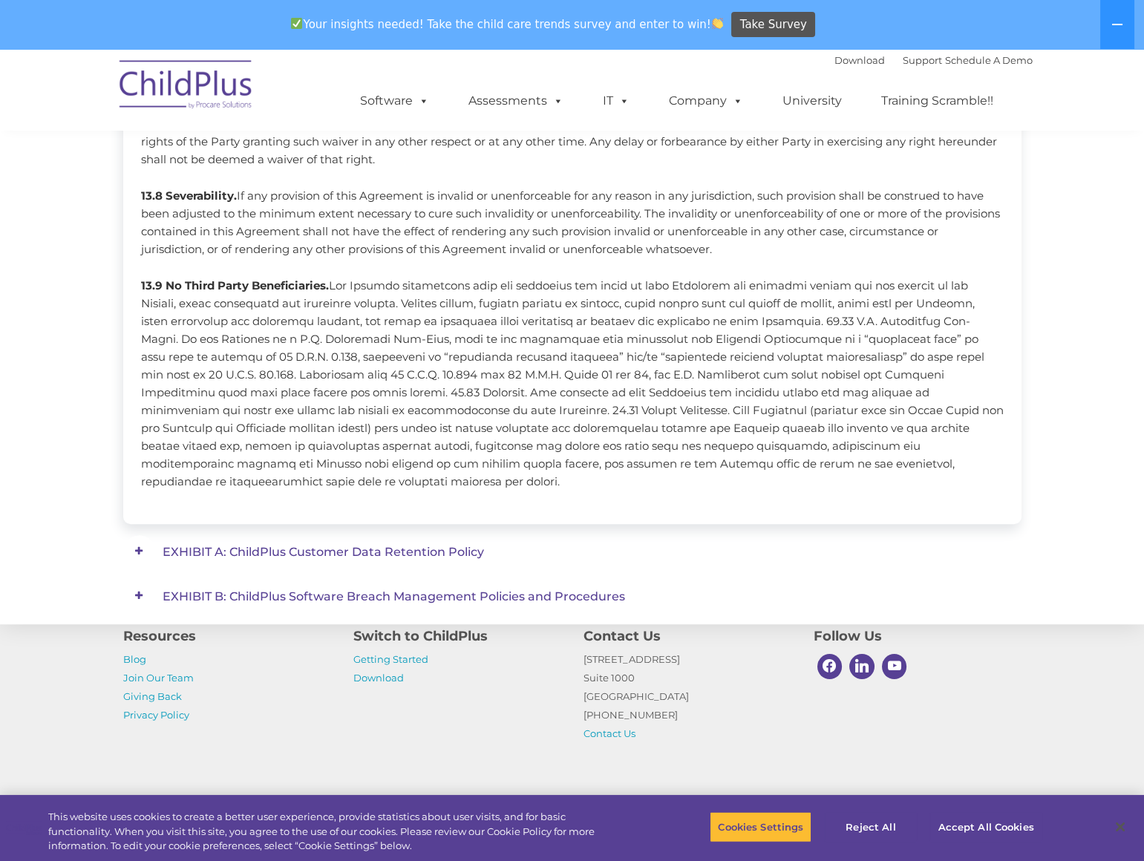
click at [310, 542] on em "EXHIBIT A: ChildPlus Customer Data Retention Policy" at bounding box center [581, 551] width 837 height 33
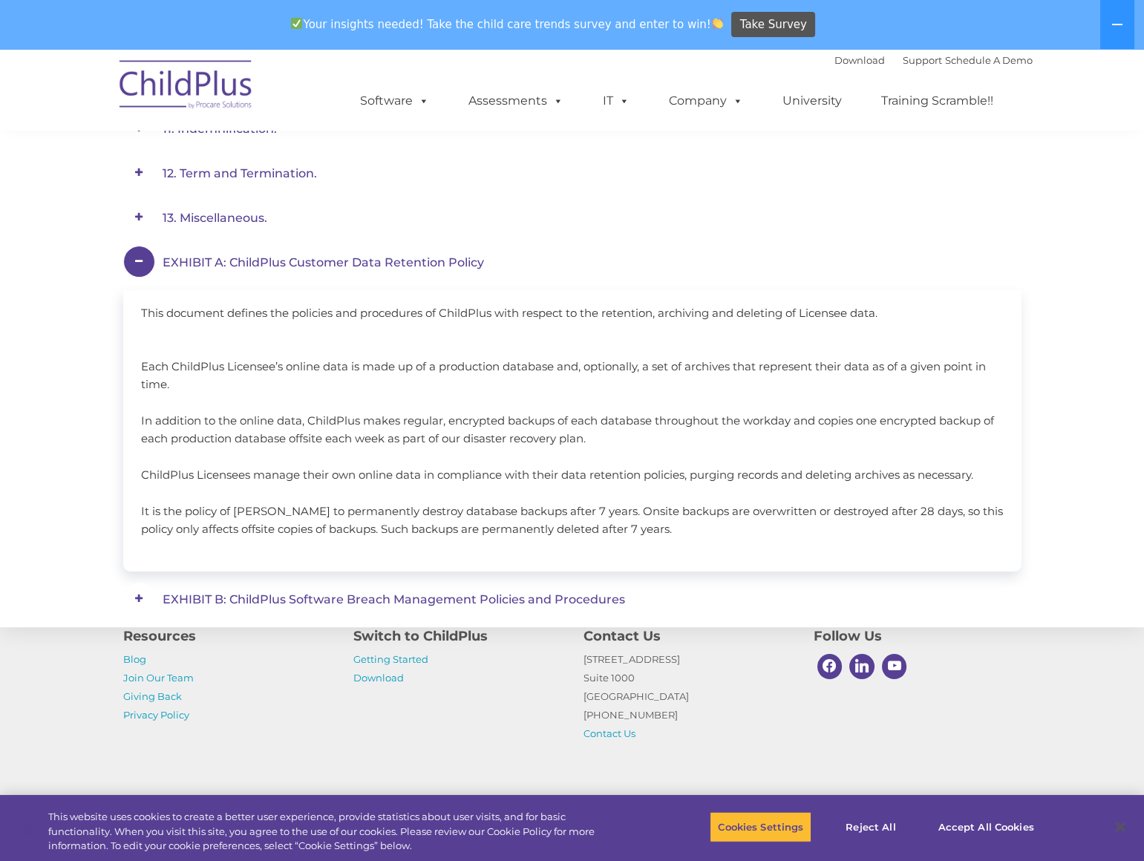
scroll to position [724, 0]
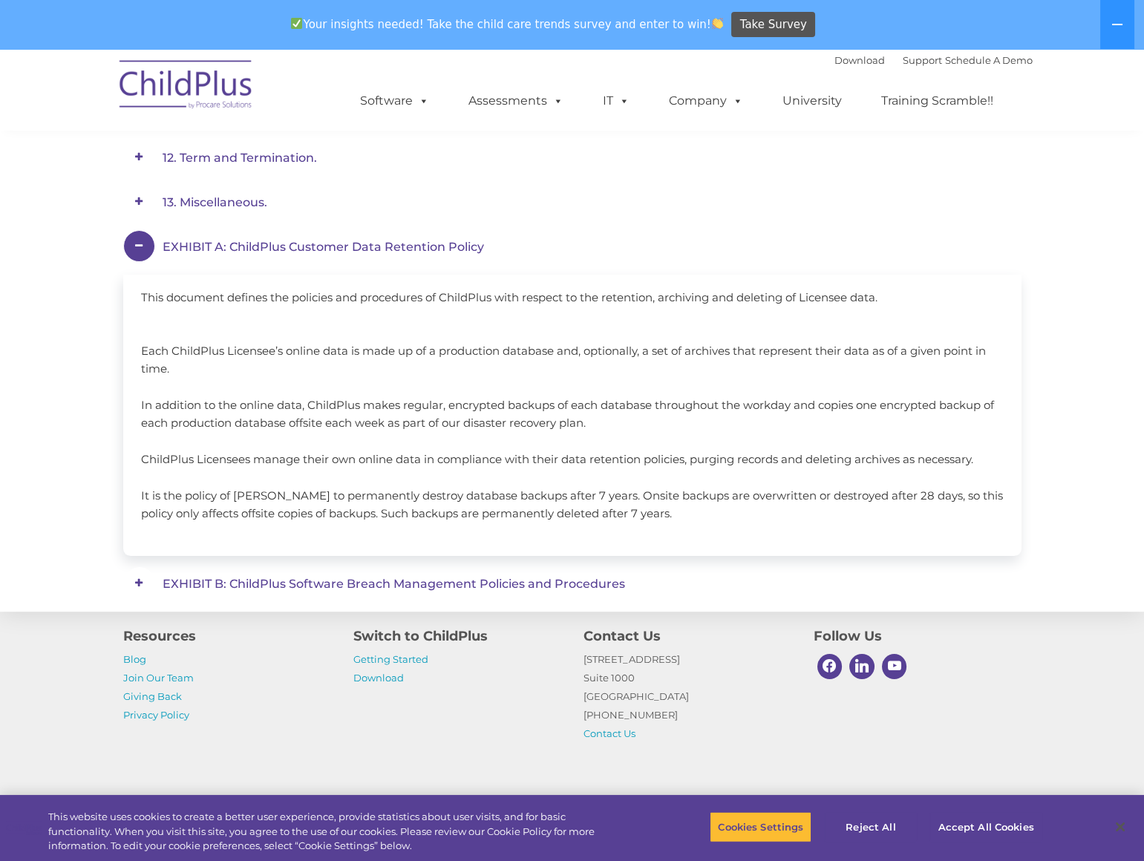
click at [254, 581] on span "EXHIBIT B: ChildPlus Software Breach Management Policies and Procedures" at bounding box center [394, 584] width 463 height 14
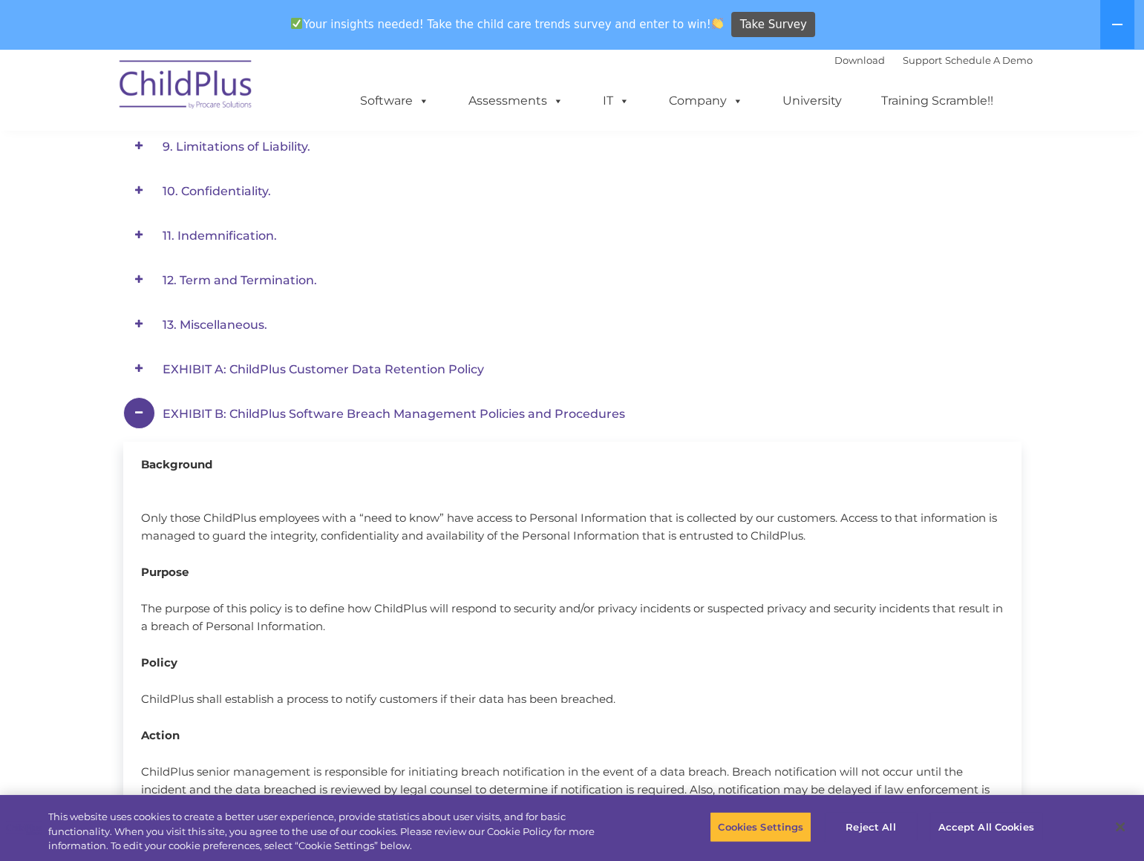
scroll to position [0, 0]
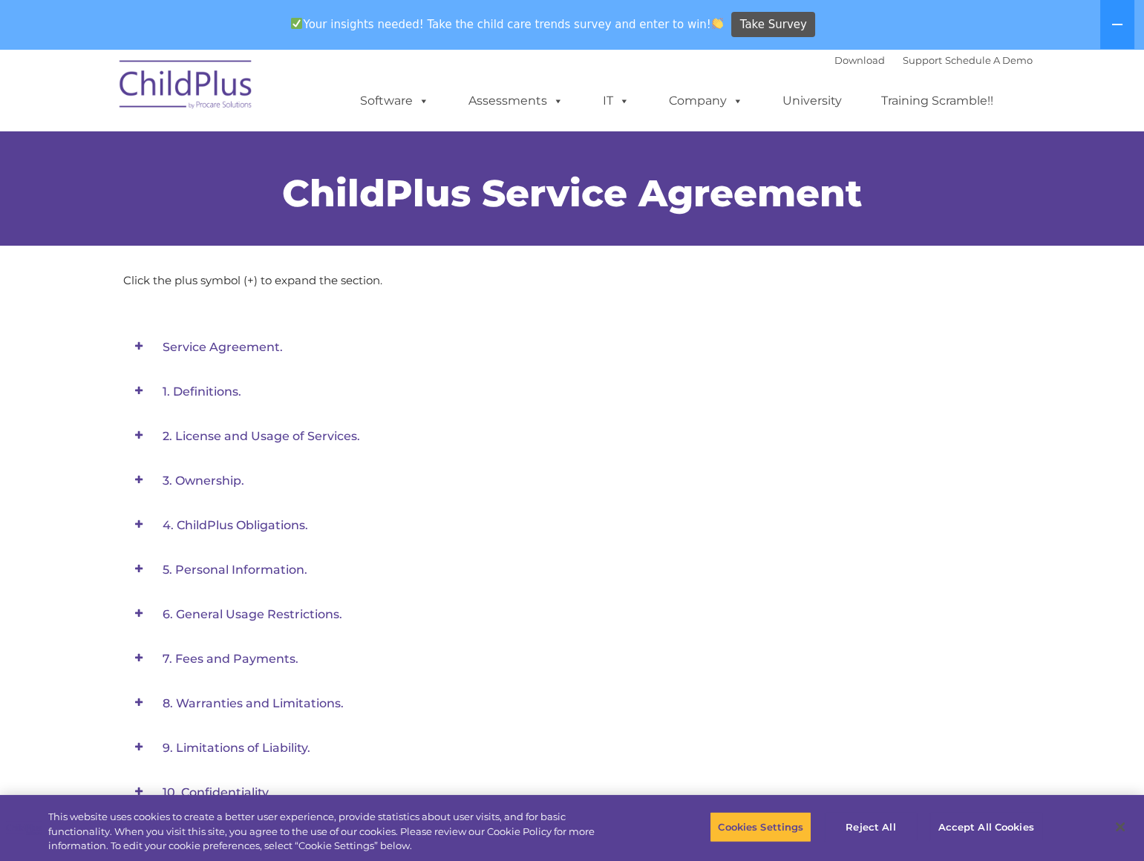
drag, startPoint x: 232, startPoint y: 466, endPoint x: 237, endPoint y: 474, distance: 10.0
click at [232, 468] on em "3. Ownership." at bounding box center [581, 480] width 837 height 33
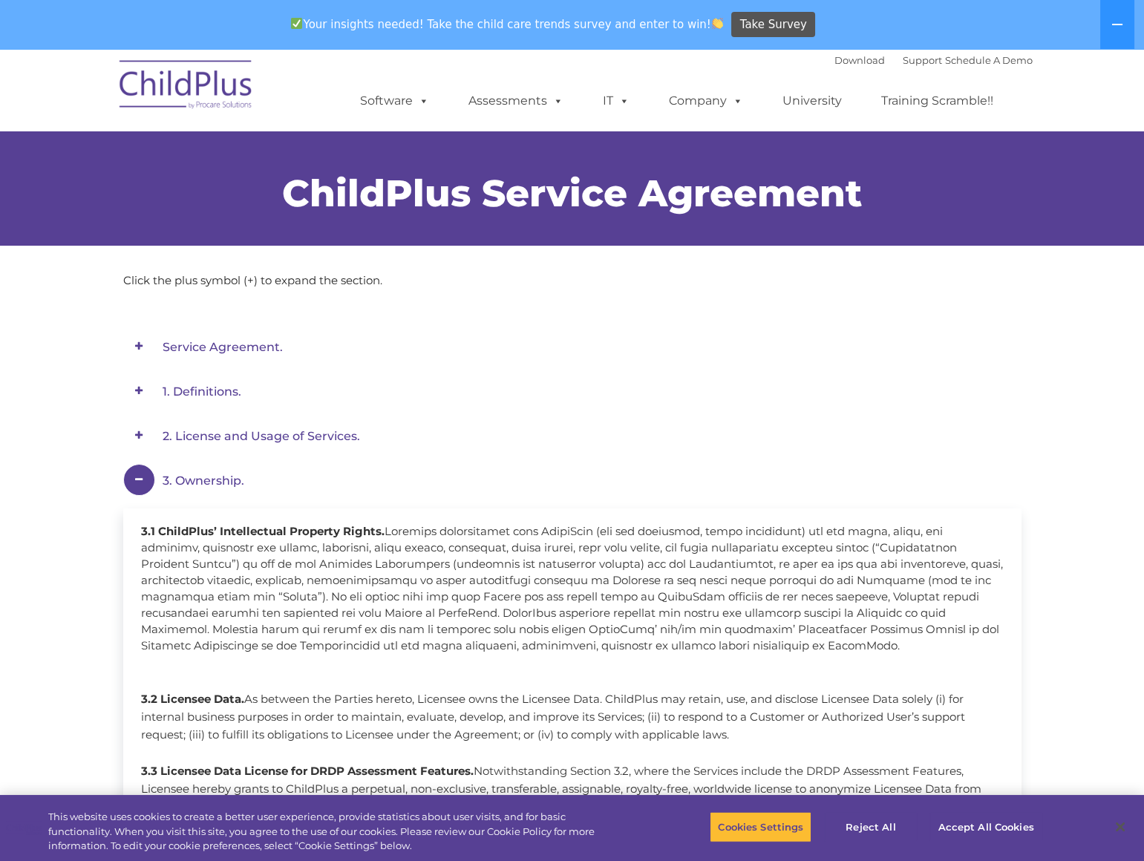
scroll to position [202, 0]
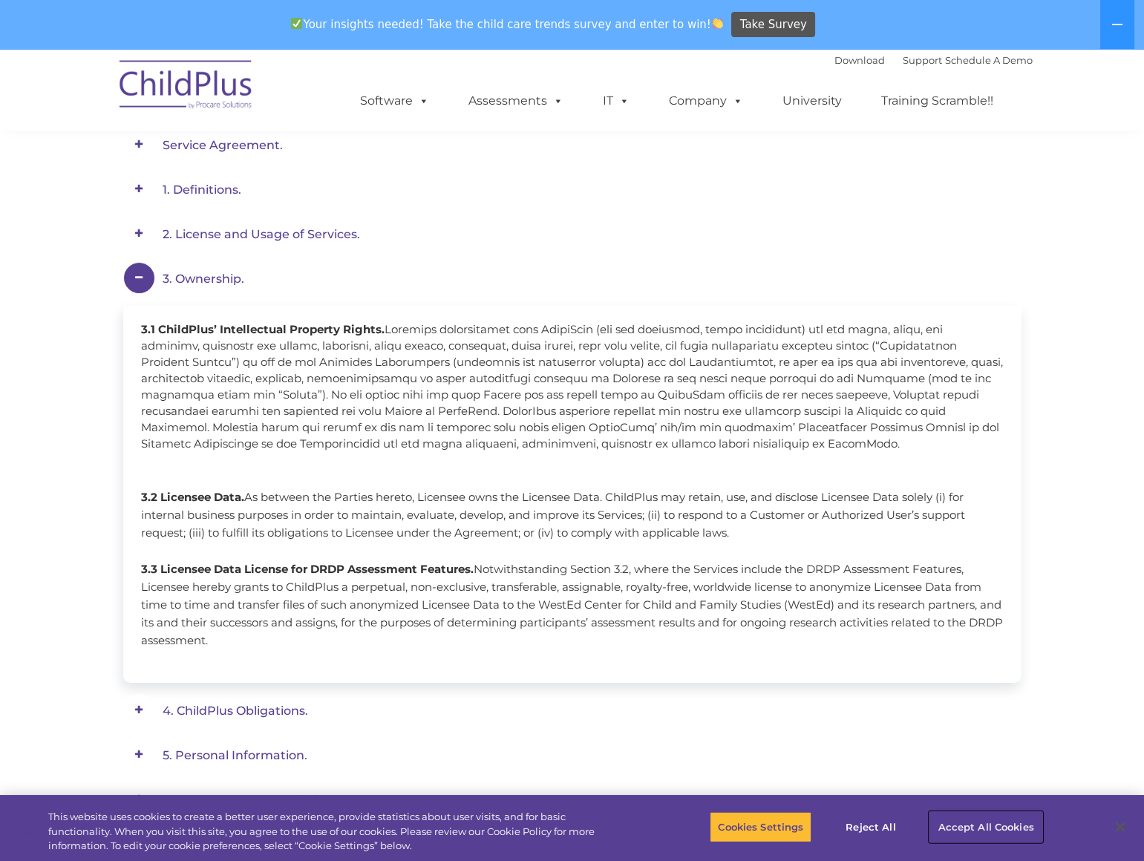
click at [970, 824] on button "Accept All Cookies" at bounding box center [986, 827] width 112 height 31
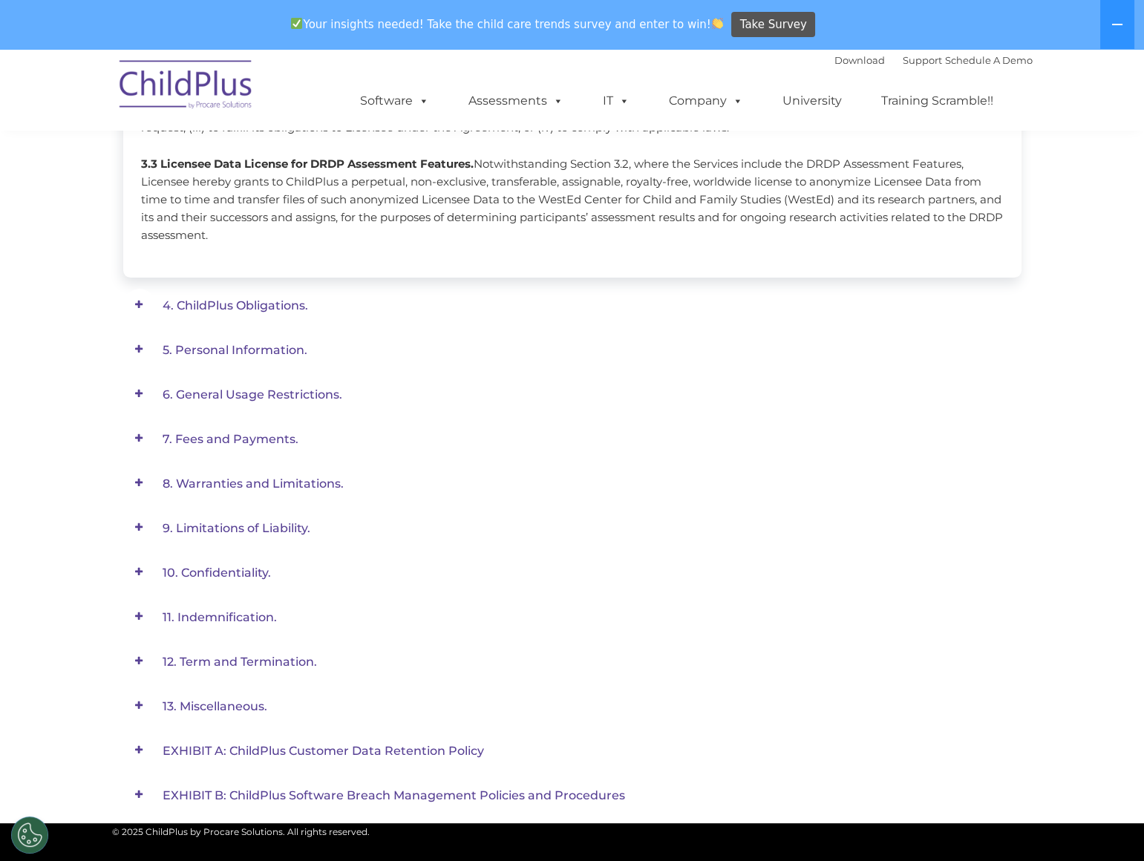
scroll to position [675, 0]
